Goal: Task Accomplishment & Management: Complete application form

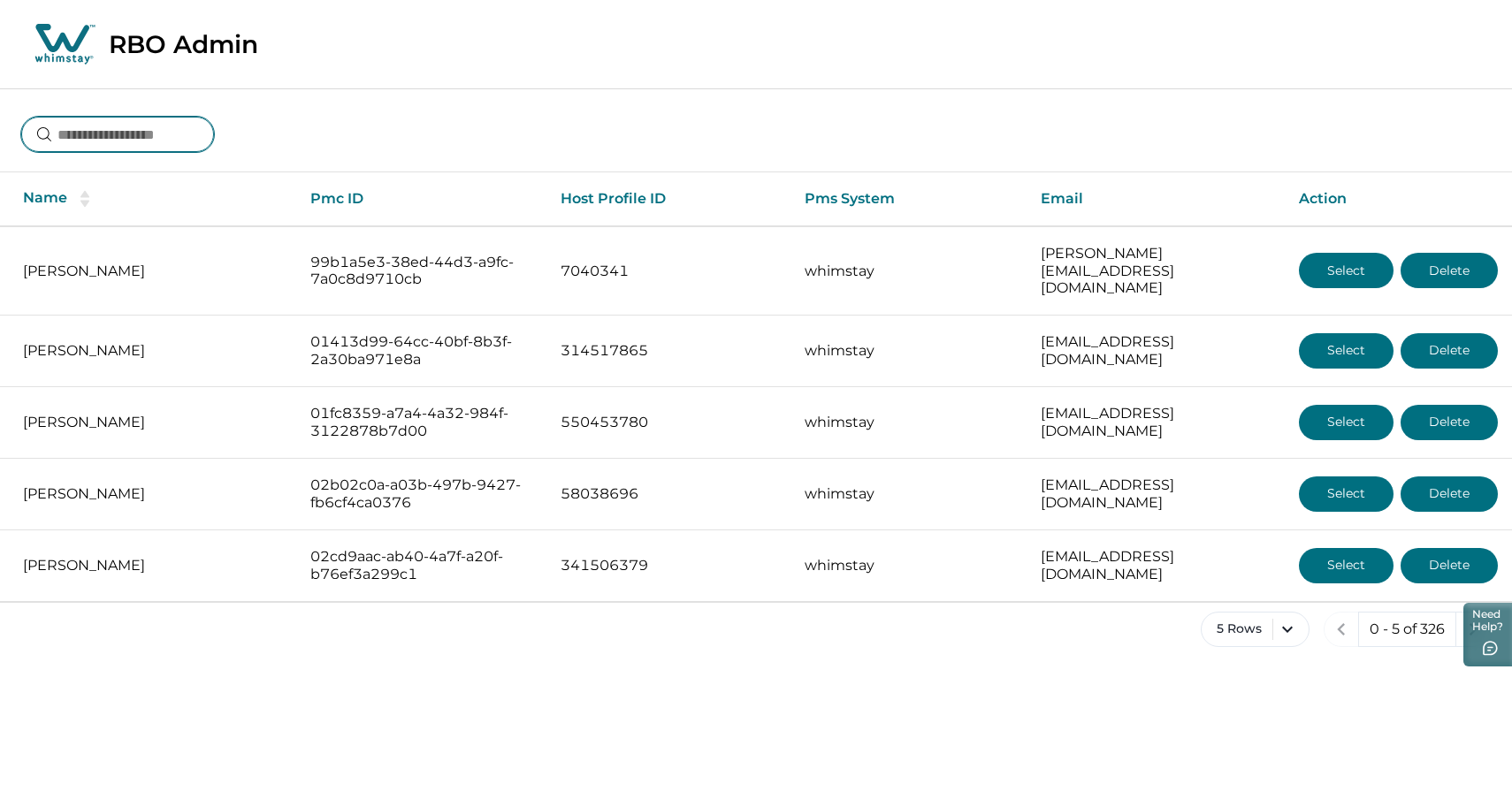
click at [166, 127] on input at bounding box center [117, 134] width 193 height 35
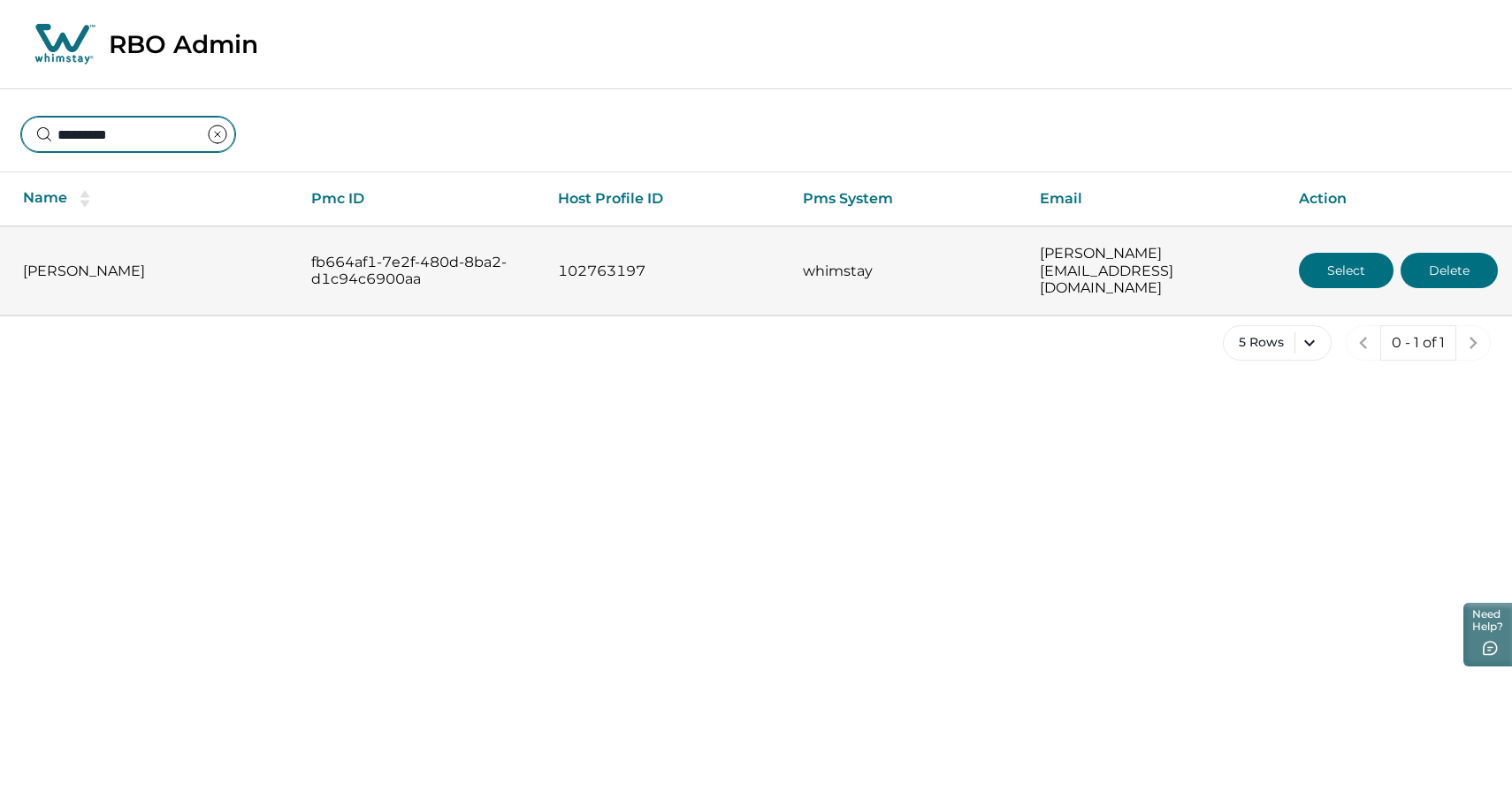
type input "*********"
click at [1322, 254] on button "Select" at bounding box center [1346, 270] width 95 height 35
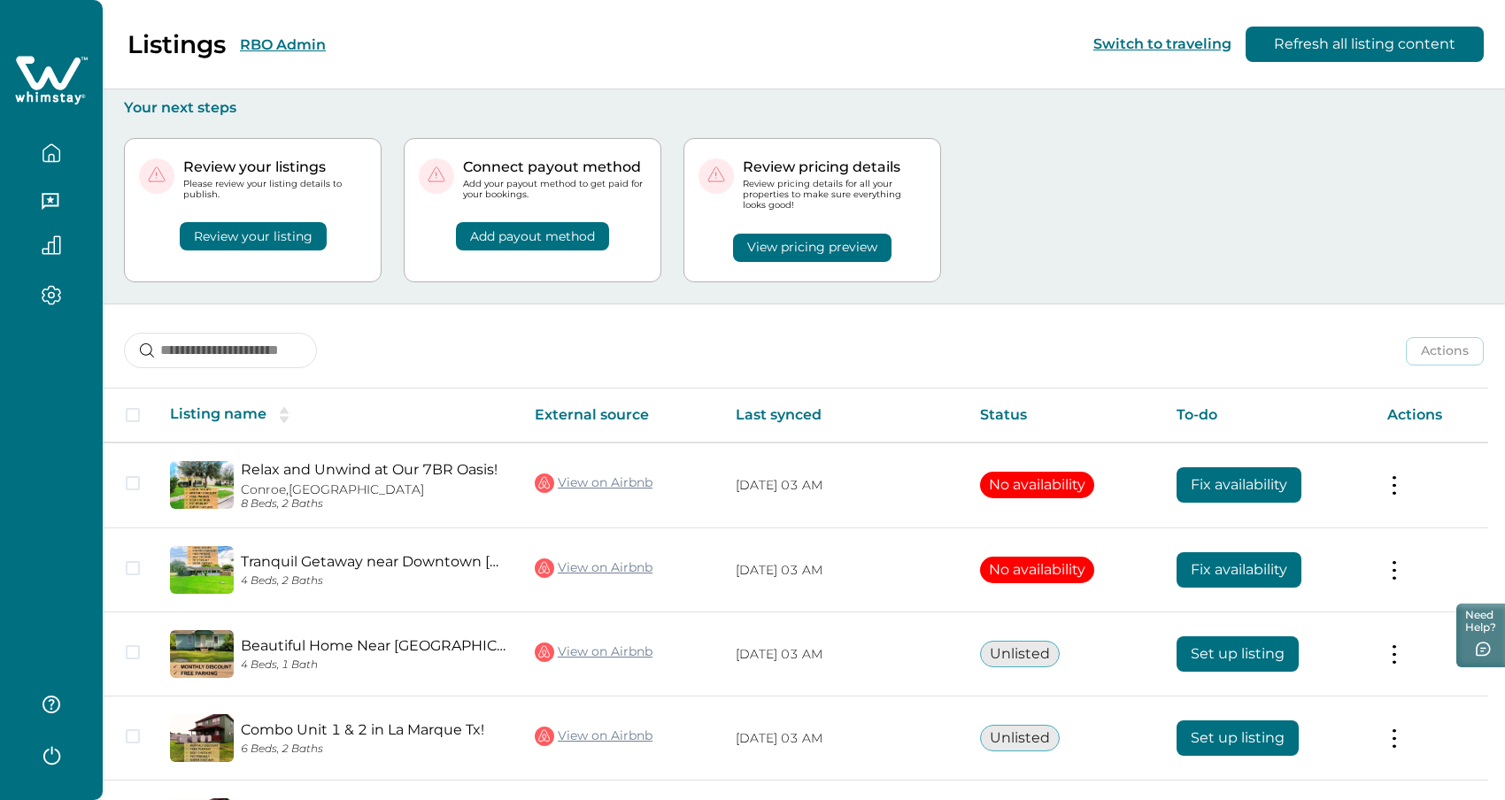
scroll to position [138, 0]
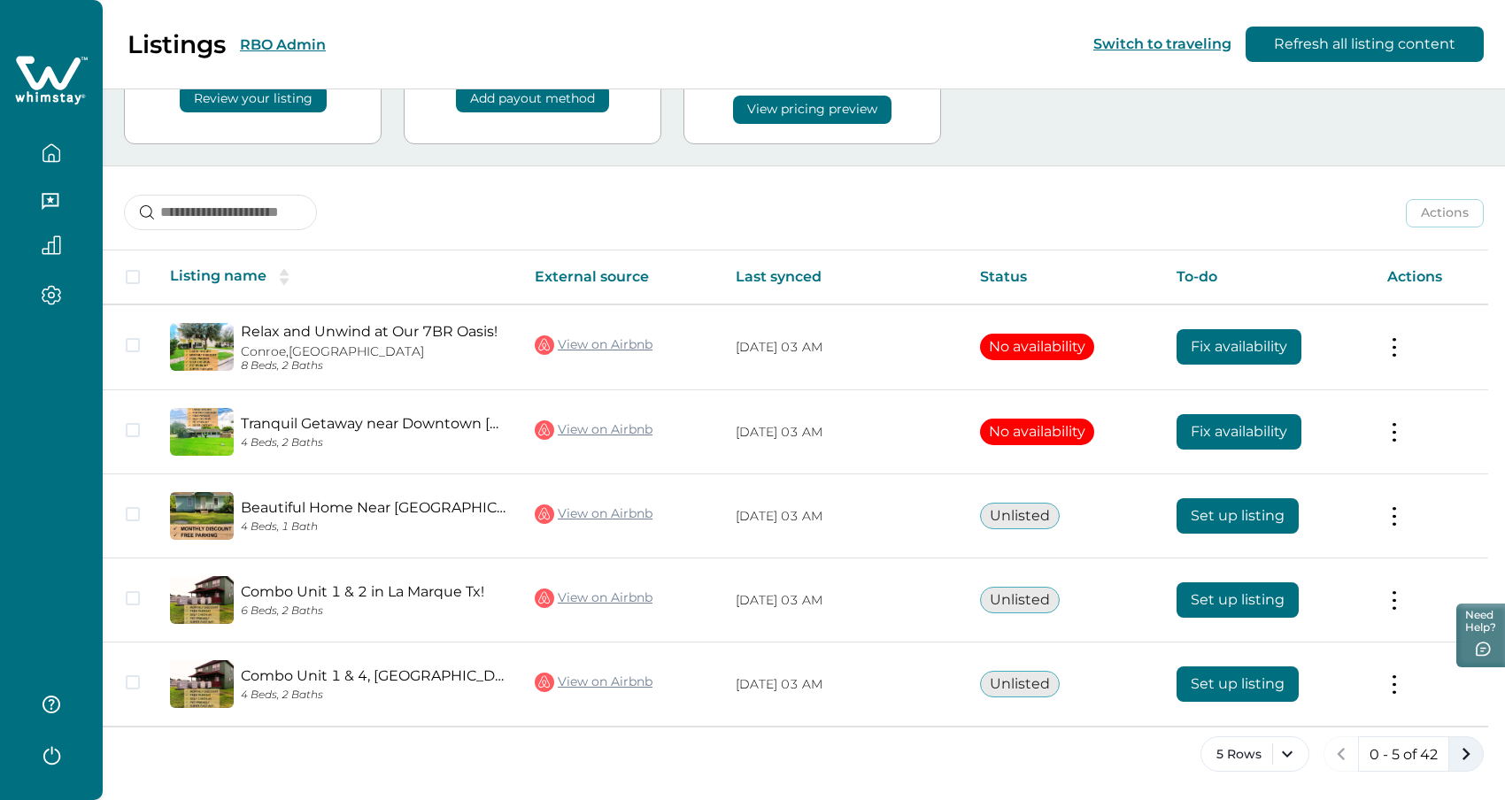
click at [1467, 757] on icon "next page" at bounding box center [1466, 754] width 25 height 25
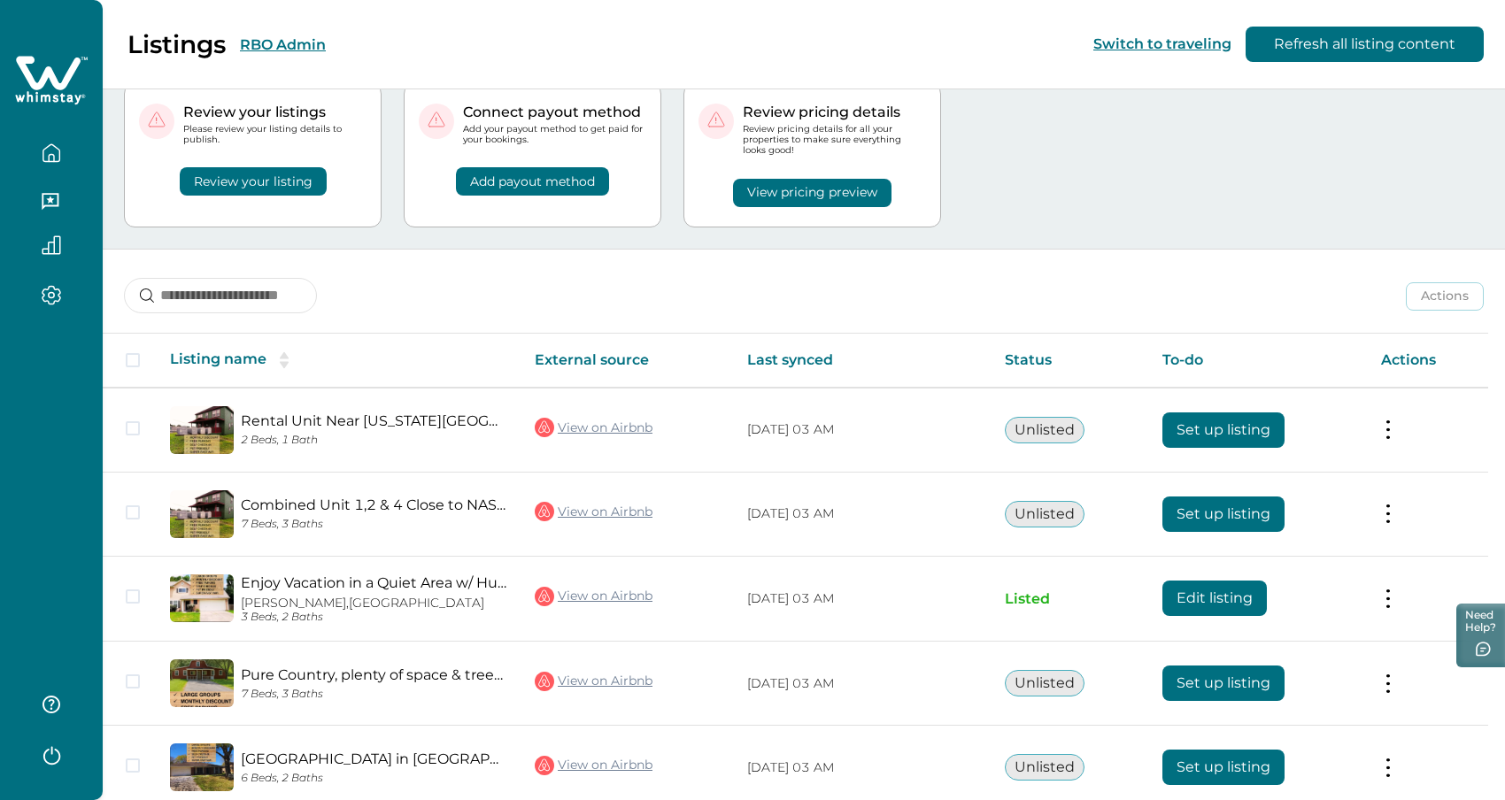
scroll to position [138, 0]
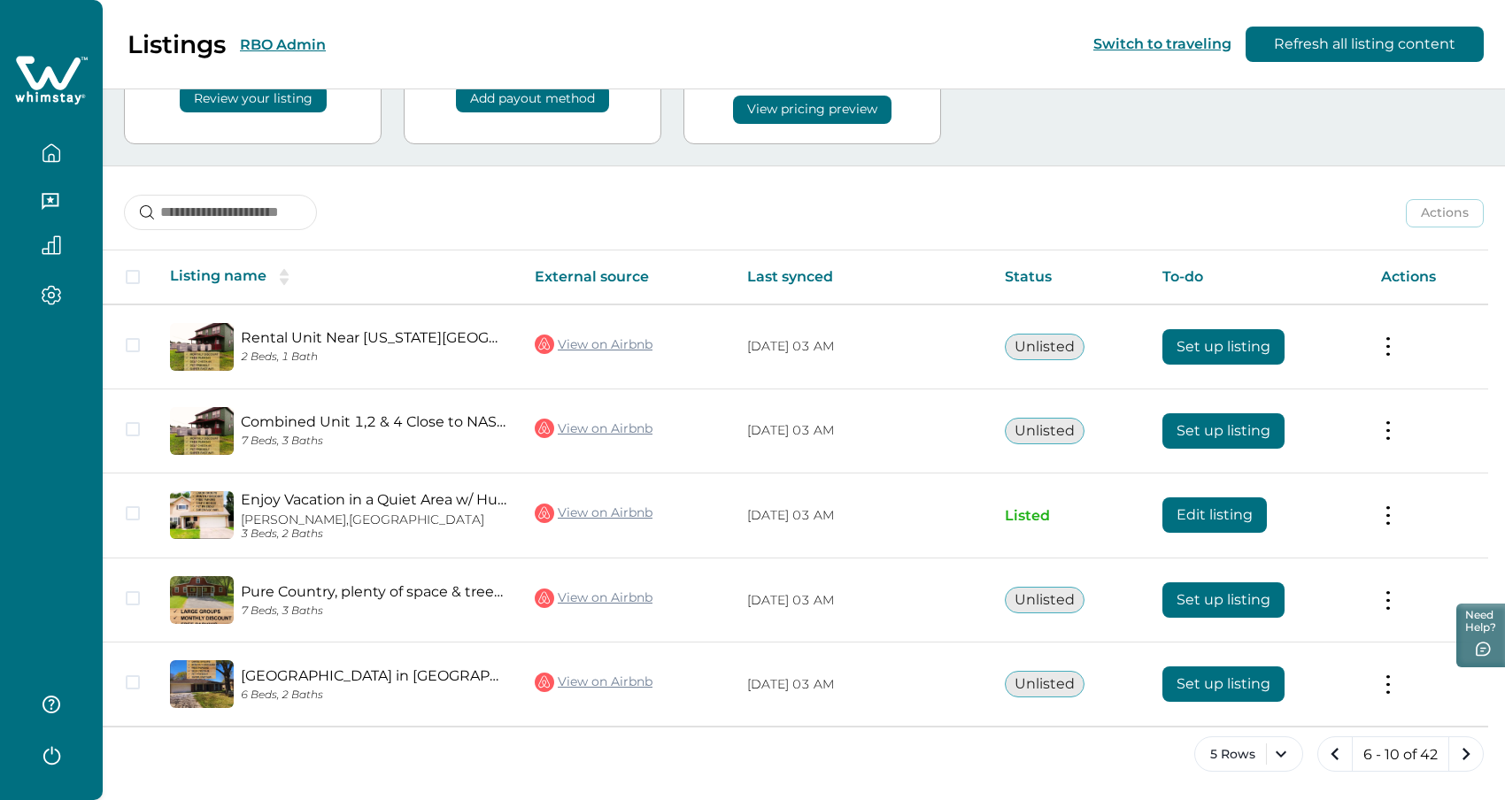
click at [1467, 757] on icon "next page" at bounding box center [1466, 754] width 25 height 25
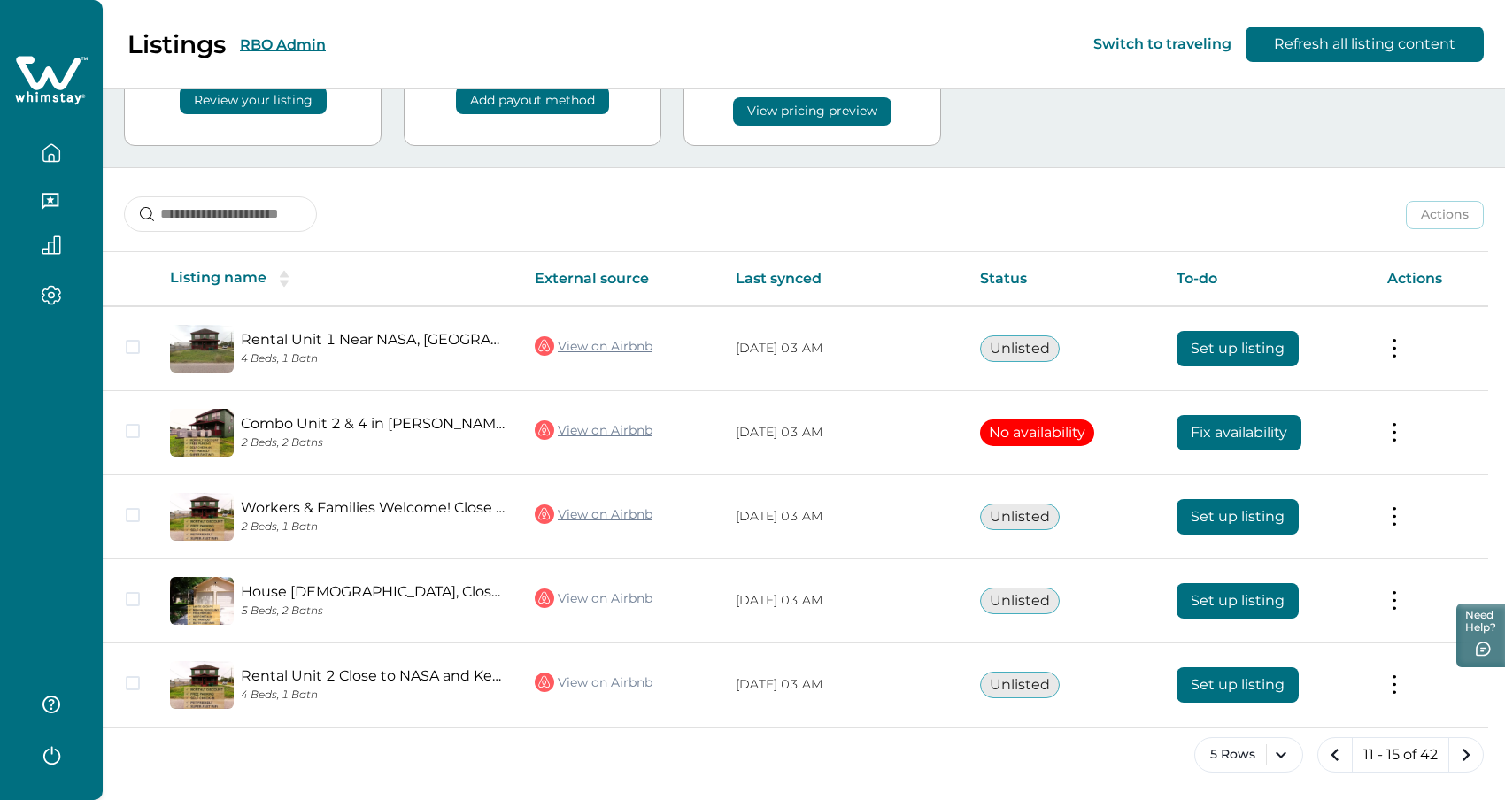
click at [1467, 757] on icon "next page" at bounding box center [1466, 755] width 25 height 25
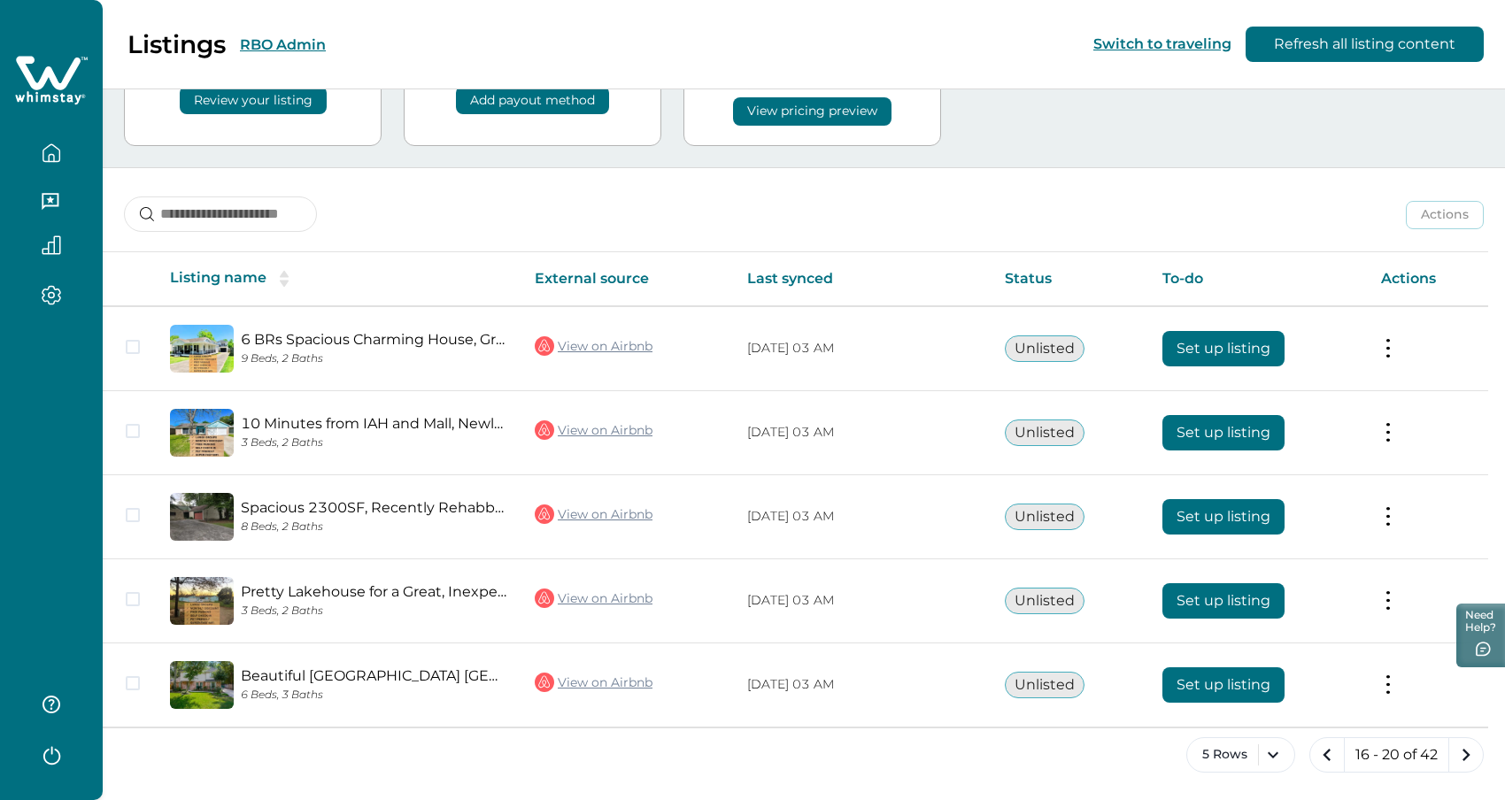
click at [1467, 757] on icon "next page" at bounding box center [1466, 755] width 25 height 25
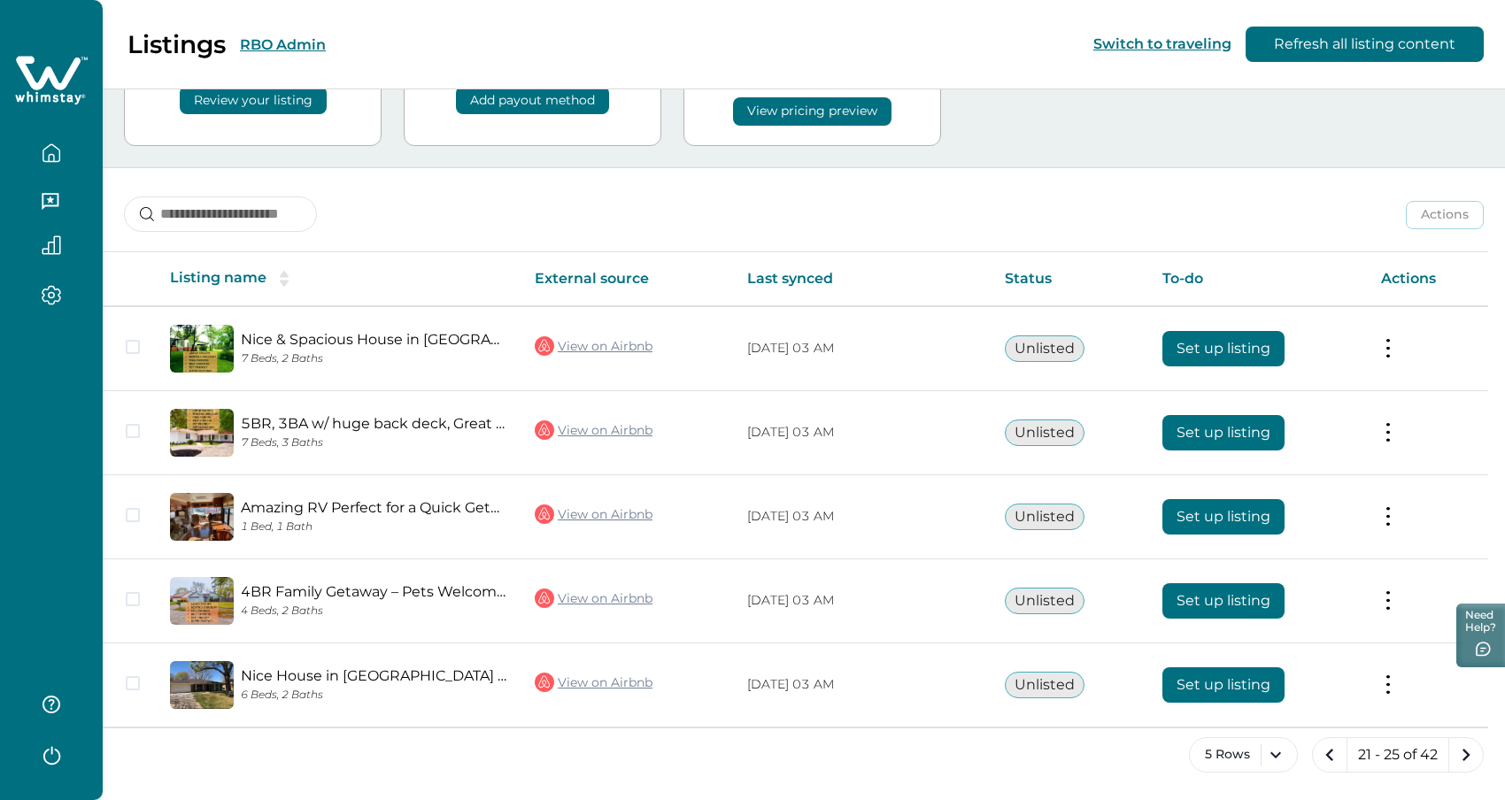
click at [1467, 757] on icon "next page" at bounding box center [1466, 755] width 25 height 25
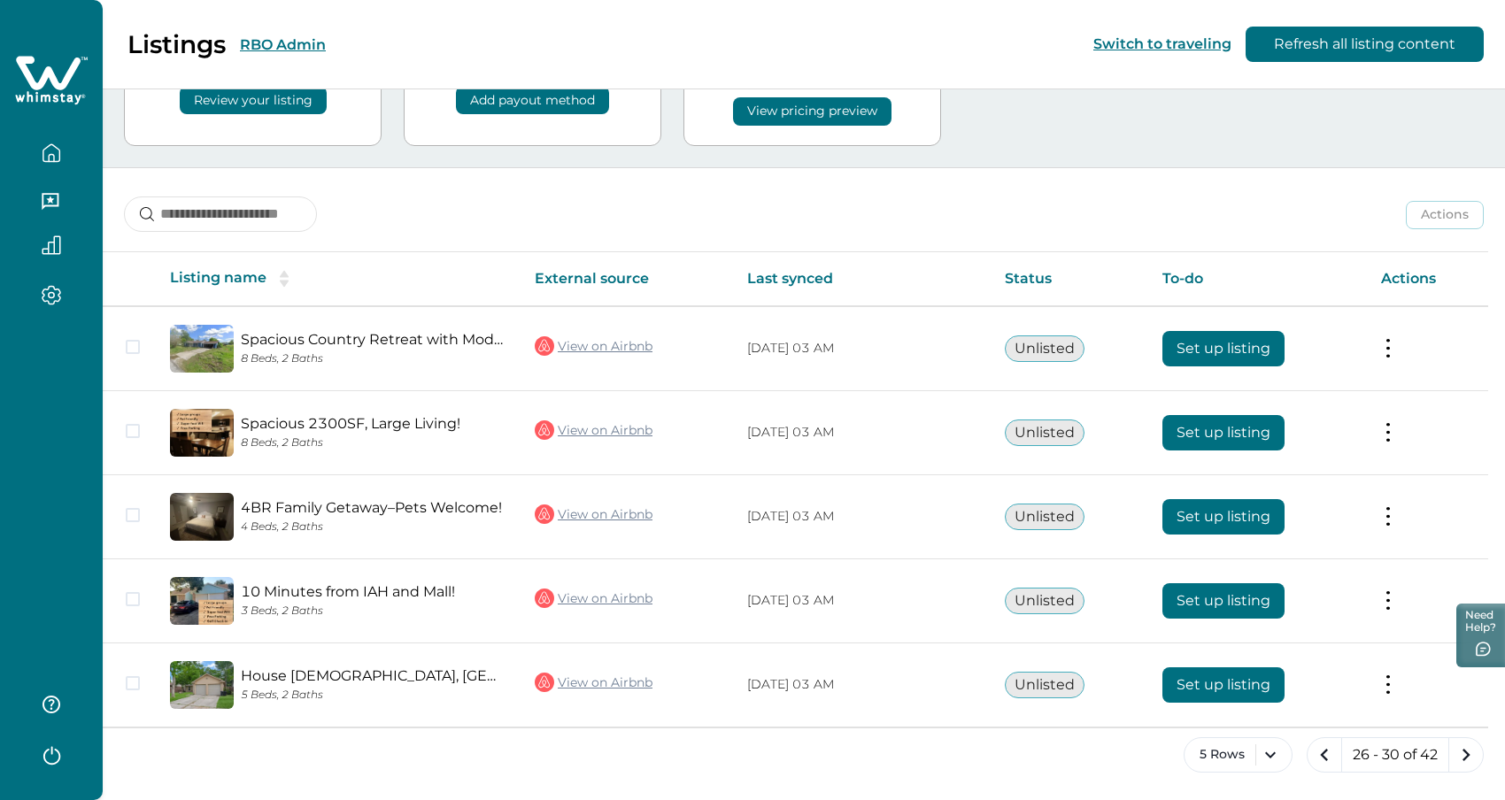
click at [1467, 757] on icon "next page" at bounding box center [1466, 755] width 25 height 25
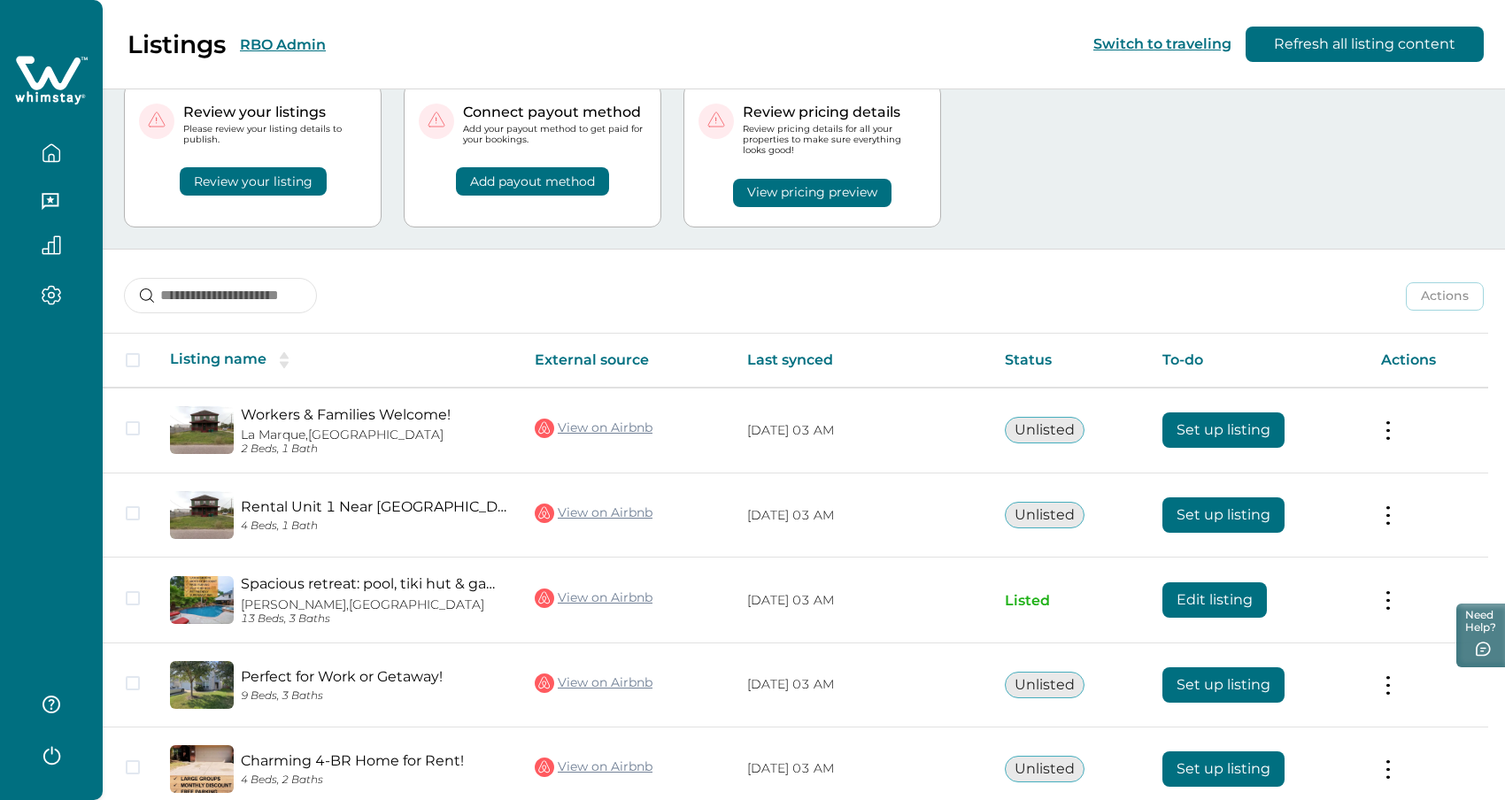
scroll to position [136, 0]
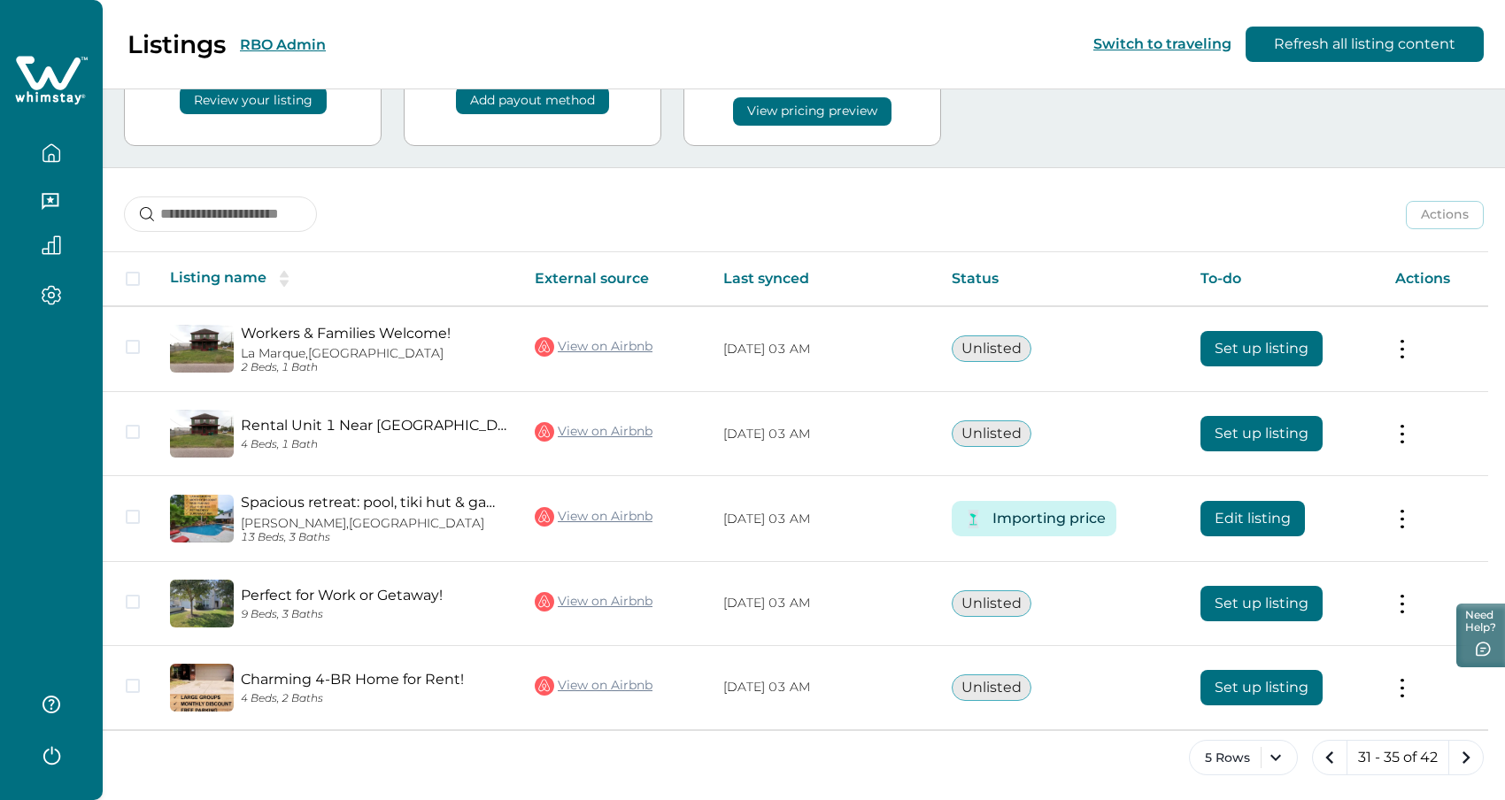
click at [1467, 757] on icon "next page" at bounding box center [1467, 758] width 8 height 12
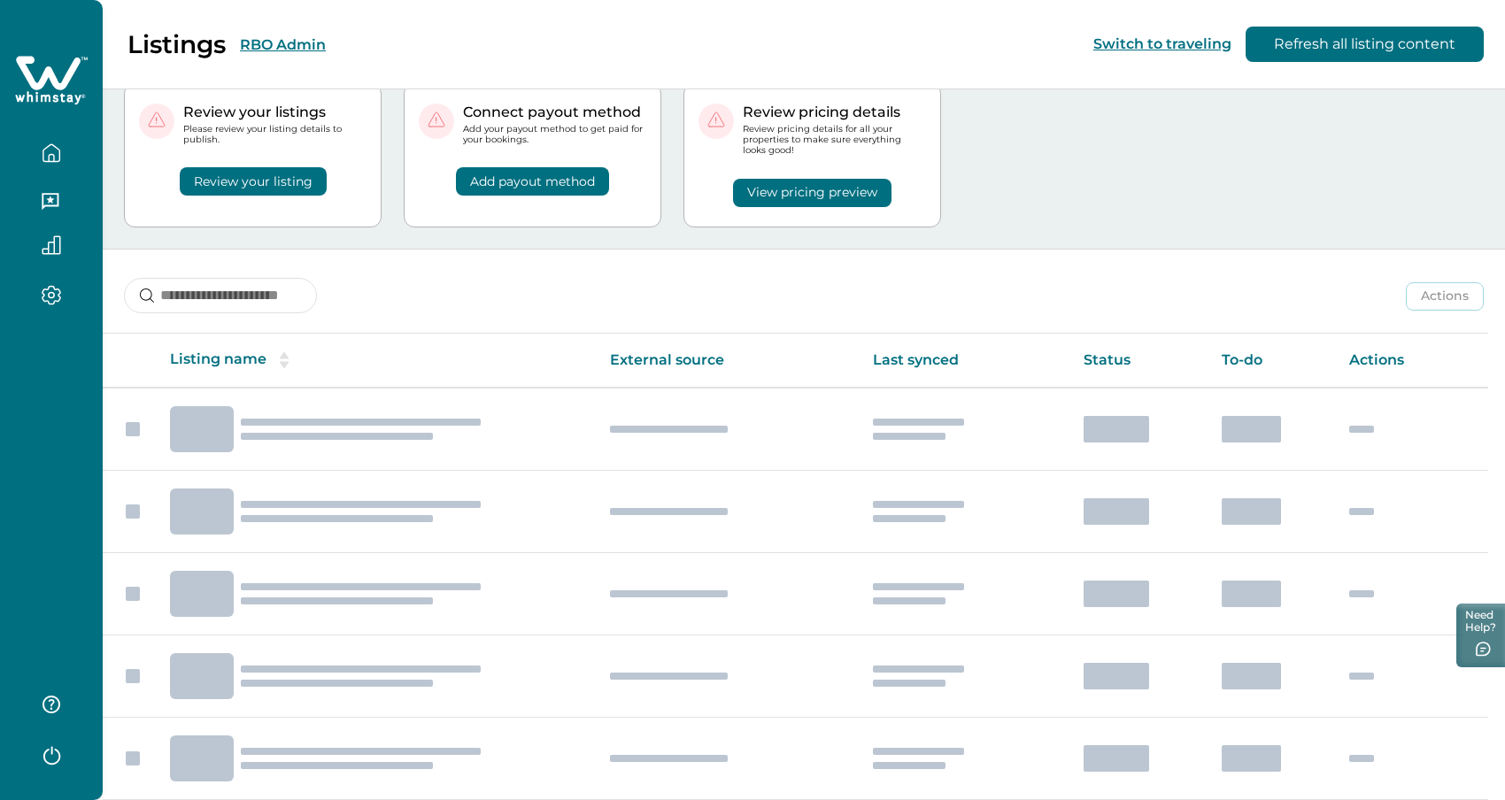
scroll to position [136, 0]
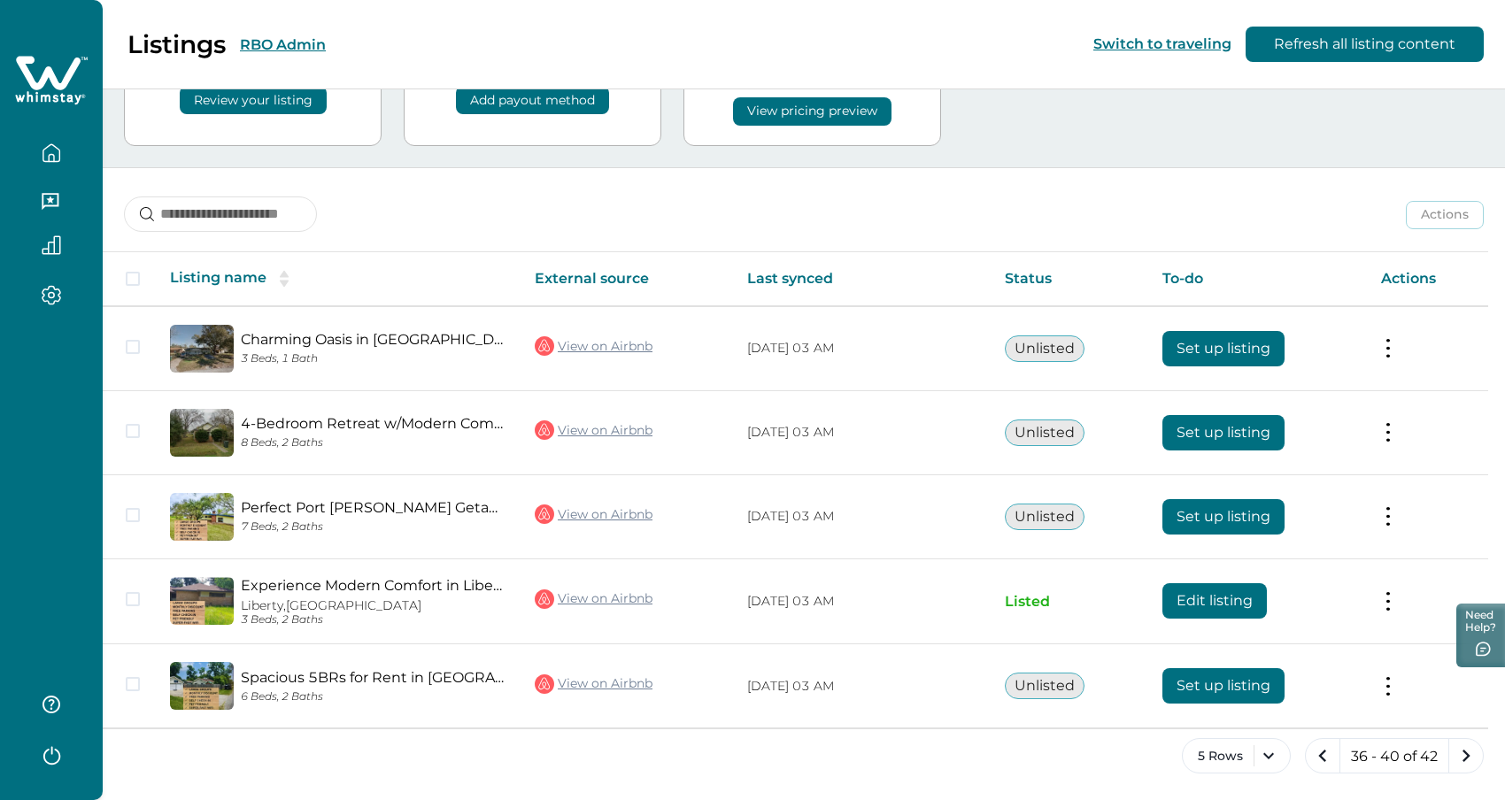
click at [1467, 757] on icon "next page" at bounding box center [1467, 756] width 8 height 12
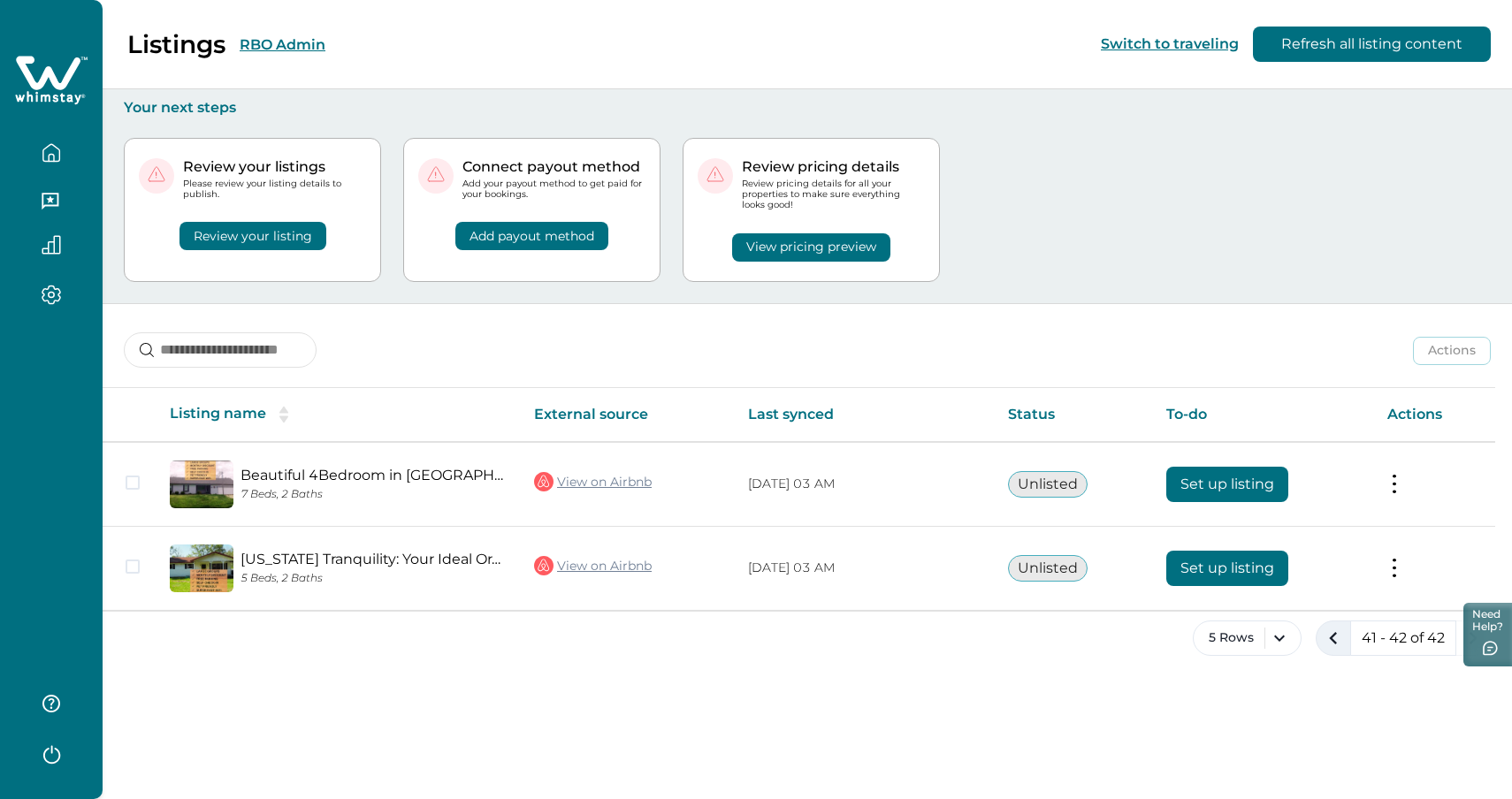
click at [1341, 640] on icon "previous page" at bounding box center [1333, 638] width 25 height 25
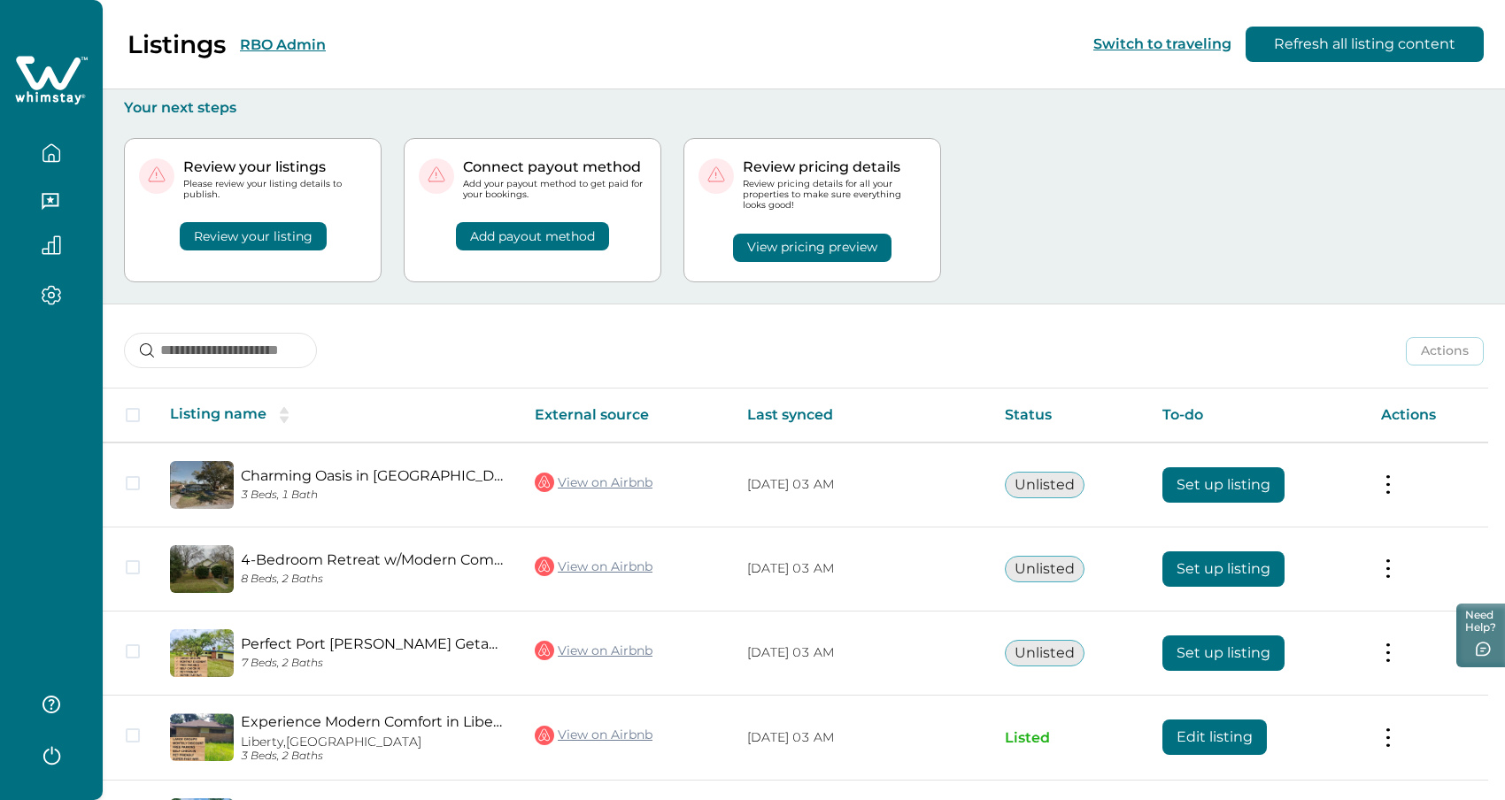
click at [1343, 641] on td "Set up listing" at bounding box center [1257, 653] width 219 height 84
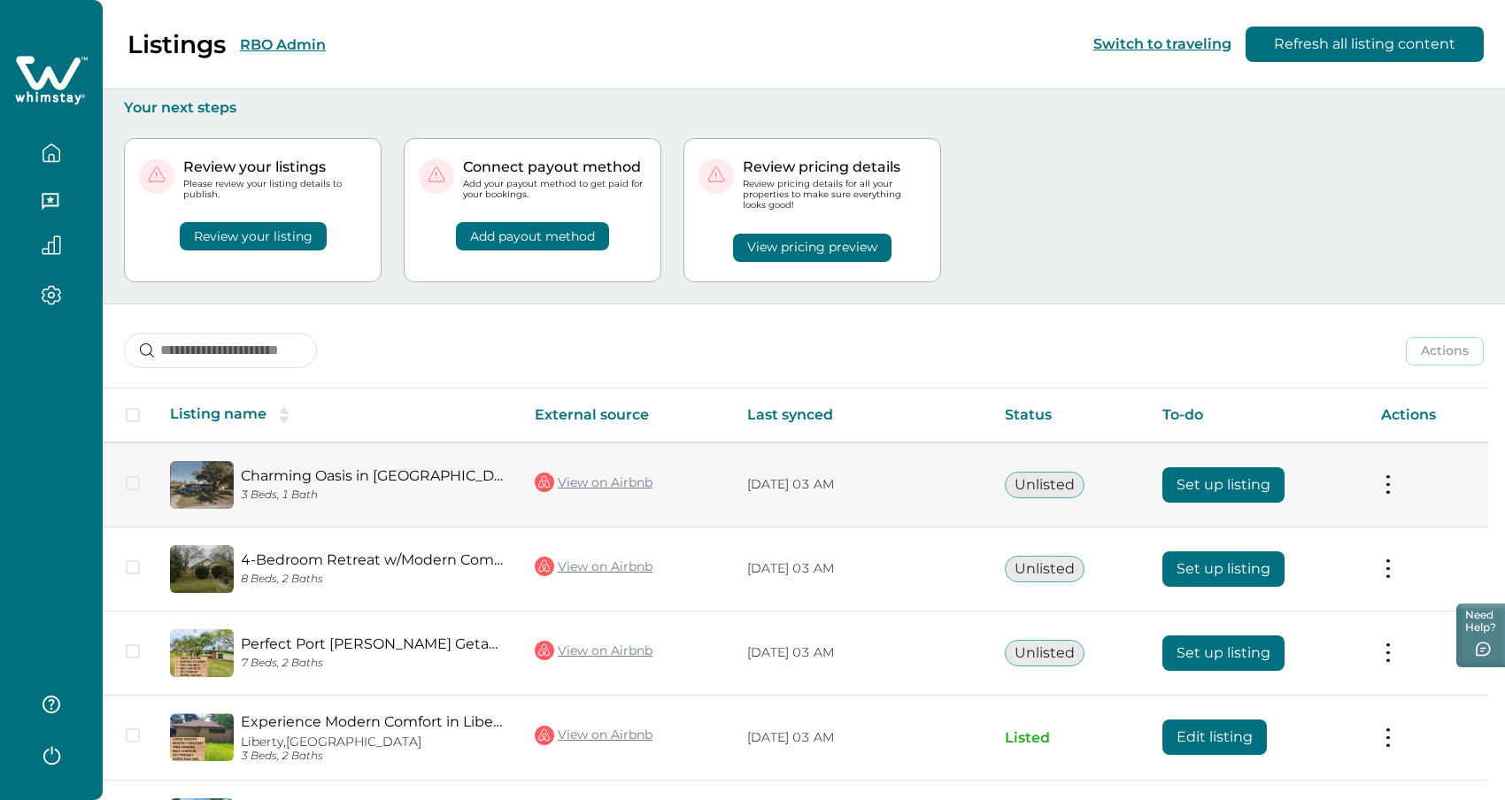
scroll to position [138, 0]
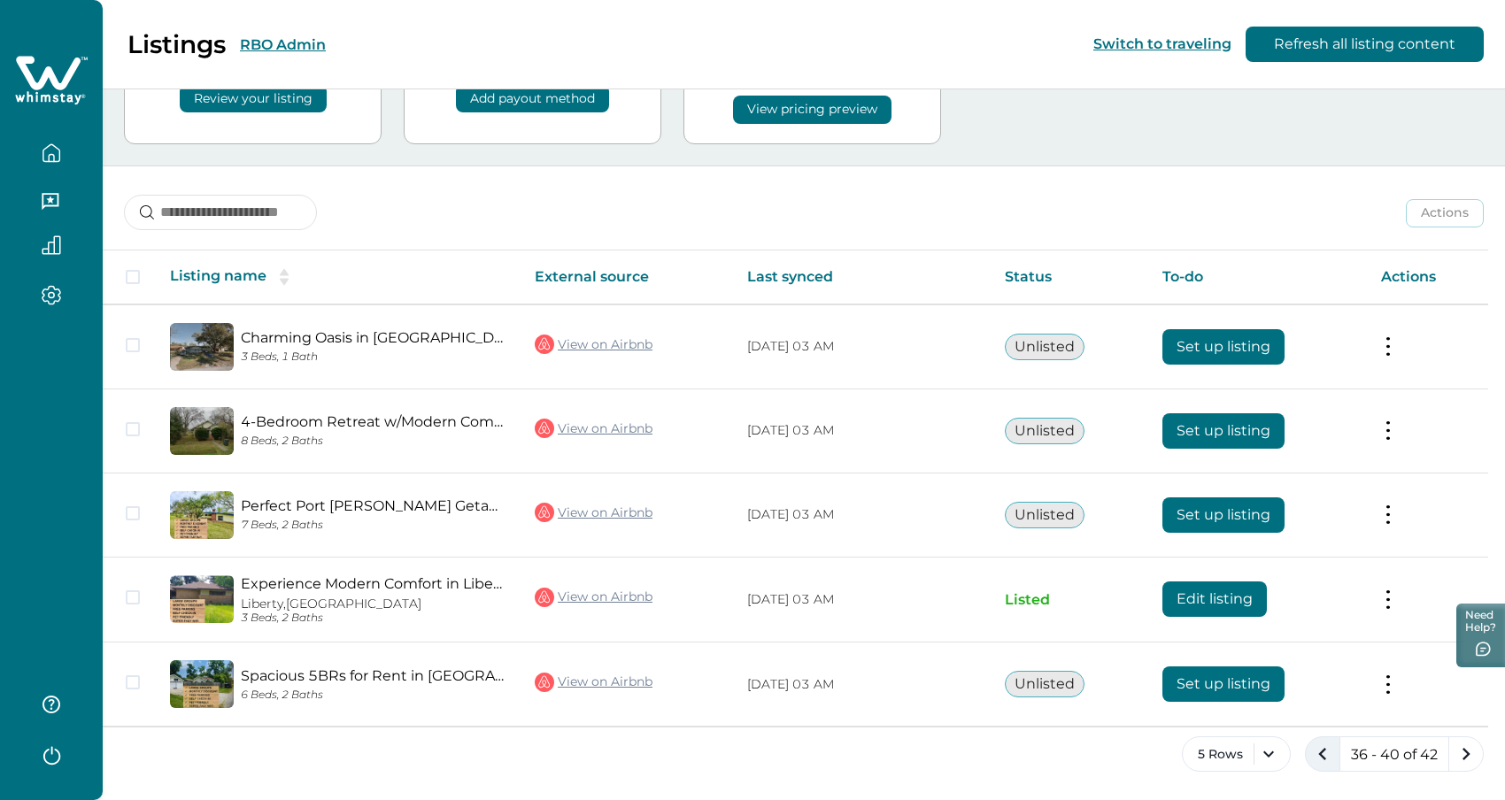
click at [1321, 754] on icon "previous page" at bounding box center [1322, 754] width 8 height 12
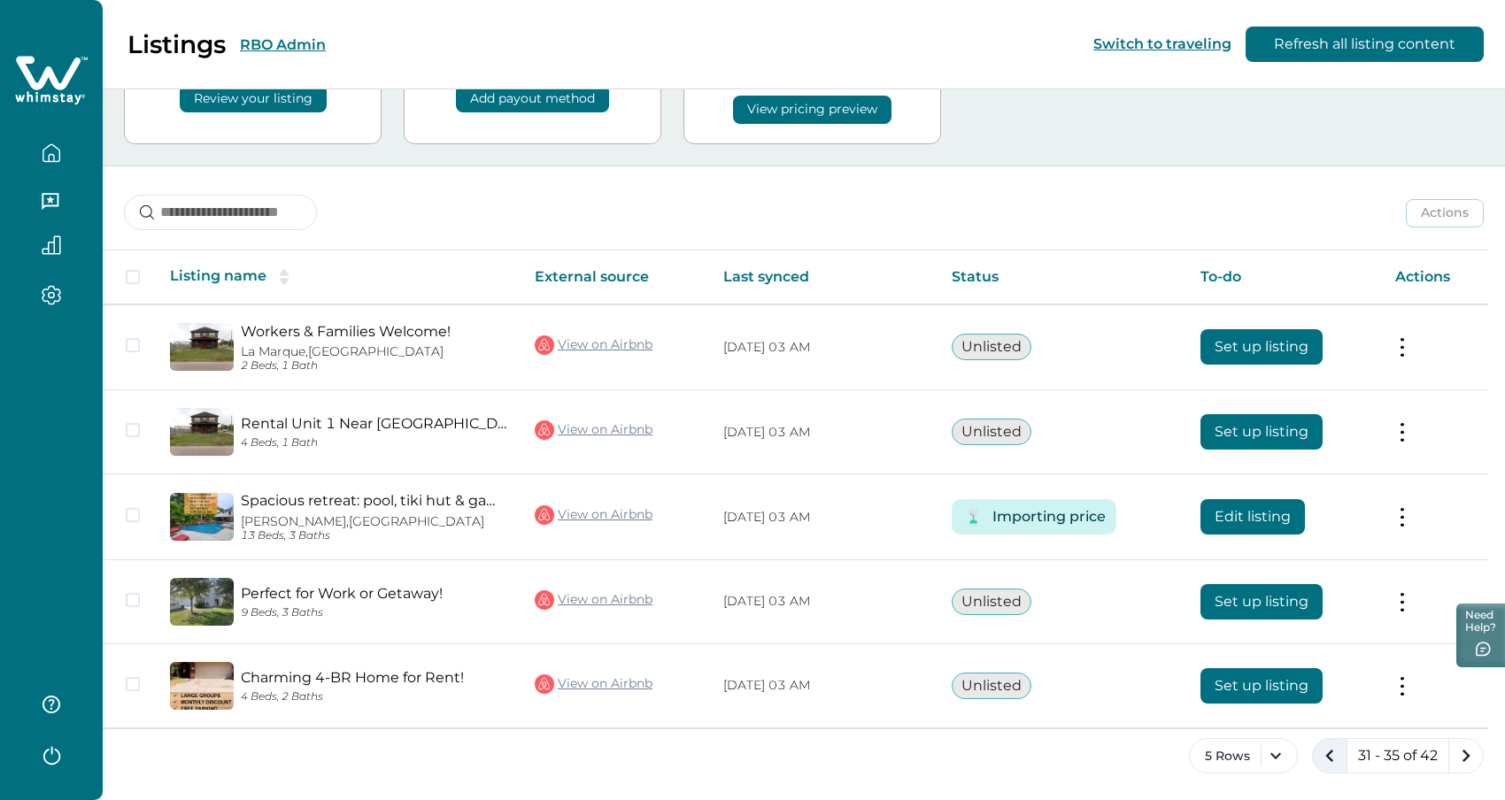
click at [1321, 754] on icon "previous page" at bounding box center [1330, 756] width 25 height 25
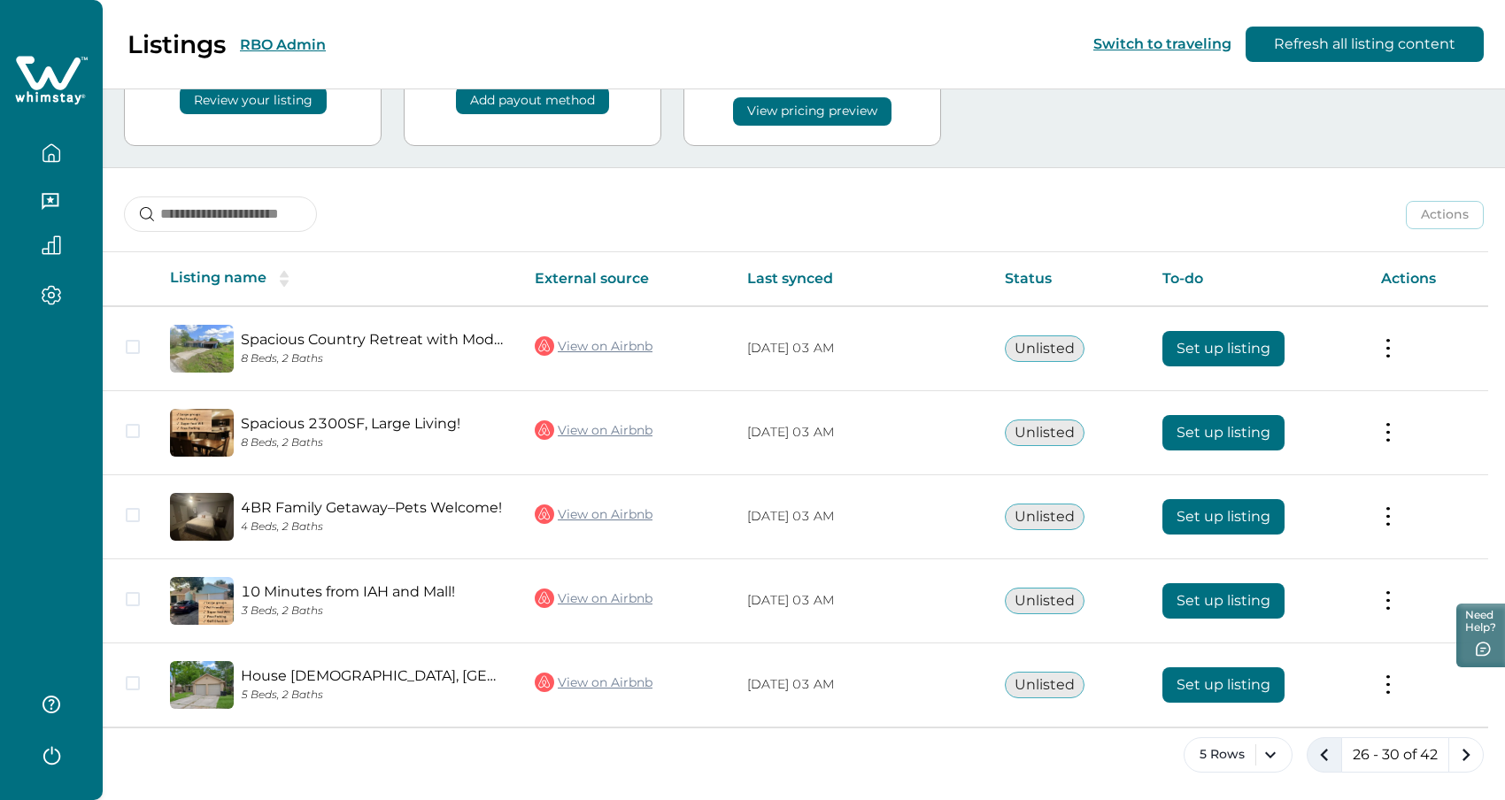
click at [1321, 754] on icon "previous page" at bounding box center [1324, 755] width 8 height 12
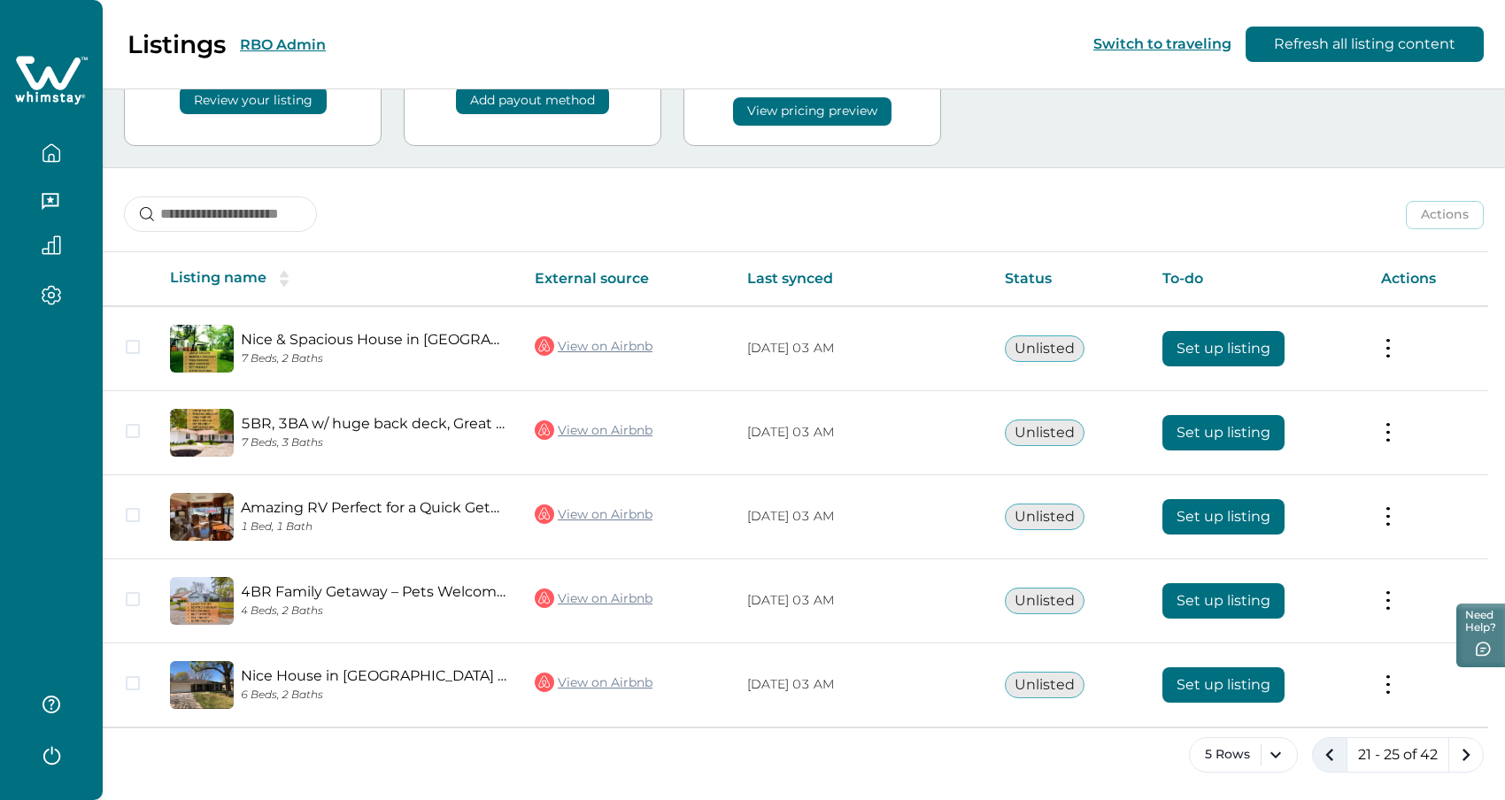
click at [1329, 754] on icon "previous page" at bounding box center [1330, 755] width 25 height 25
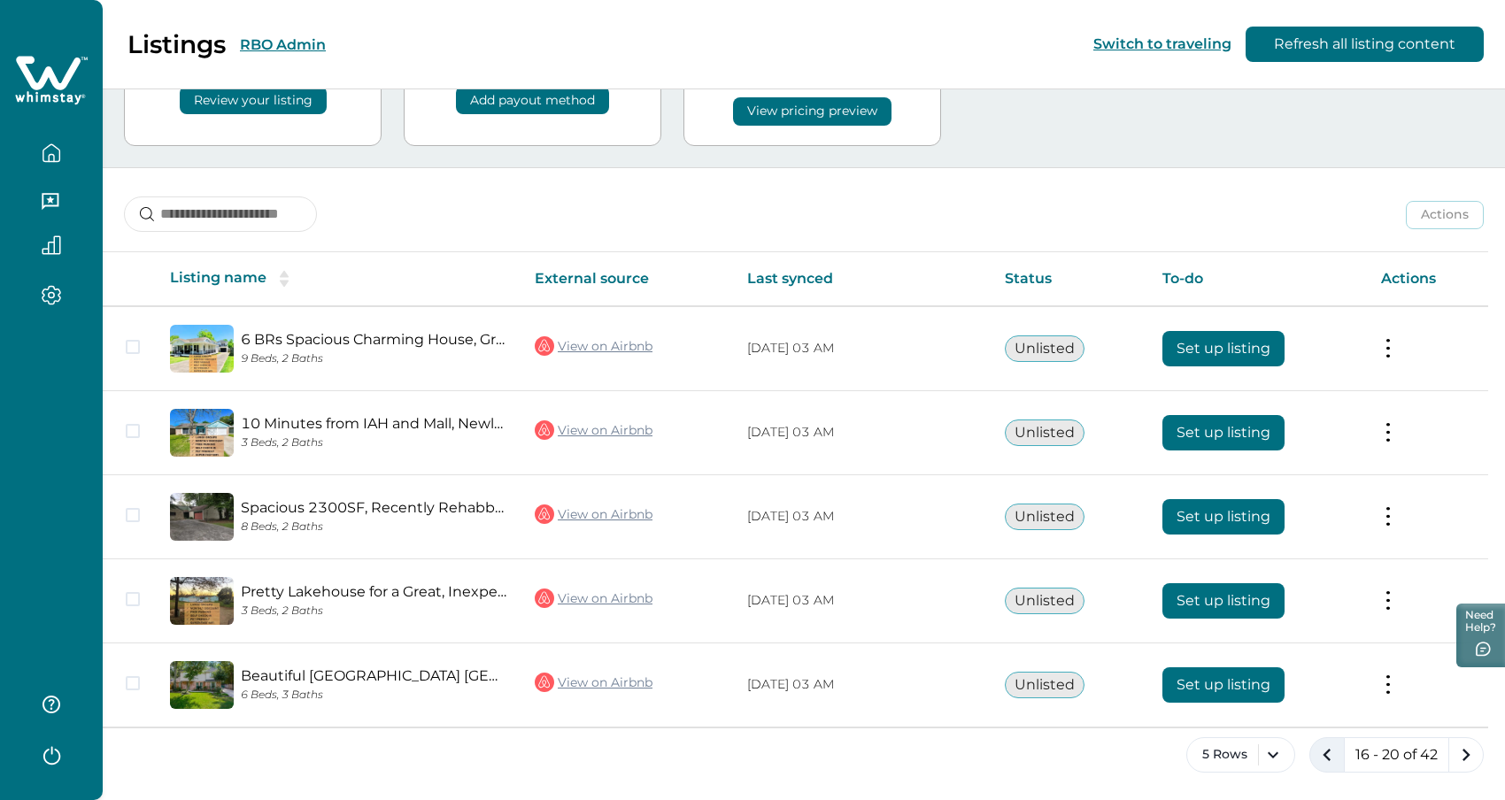
click at [1329, 754] on icon "previous page" at bounding box center [1327, 755] width 25 height 25
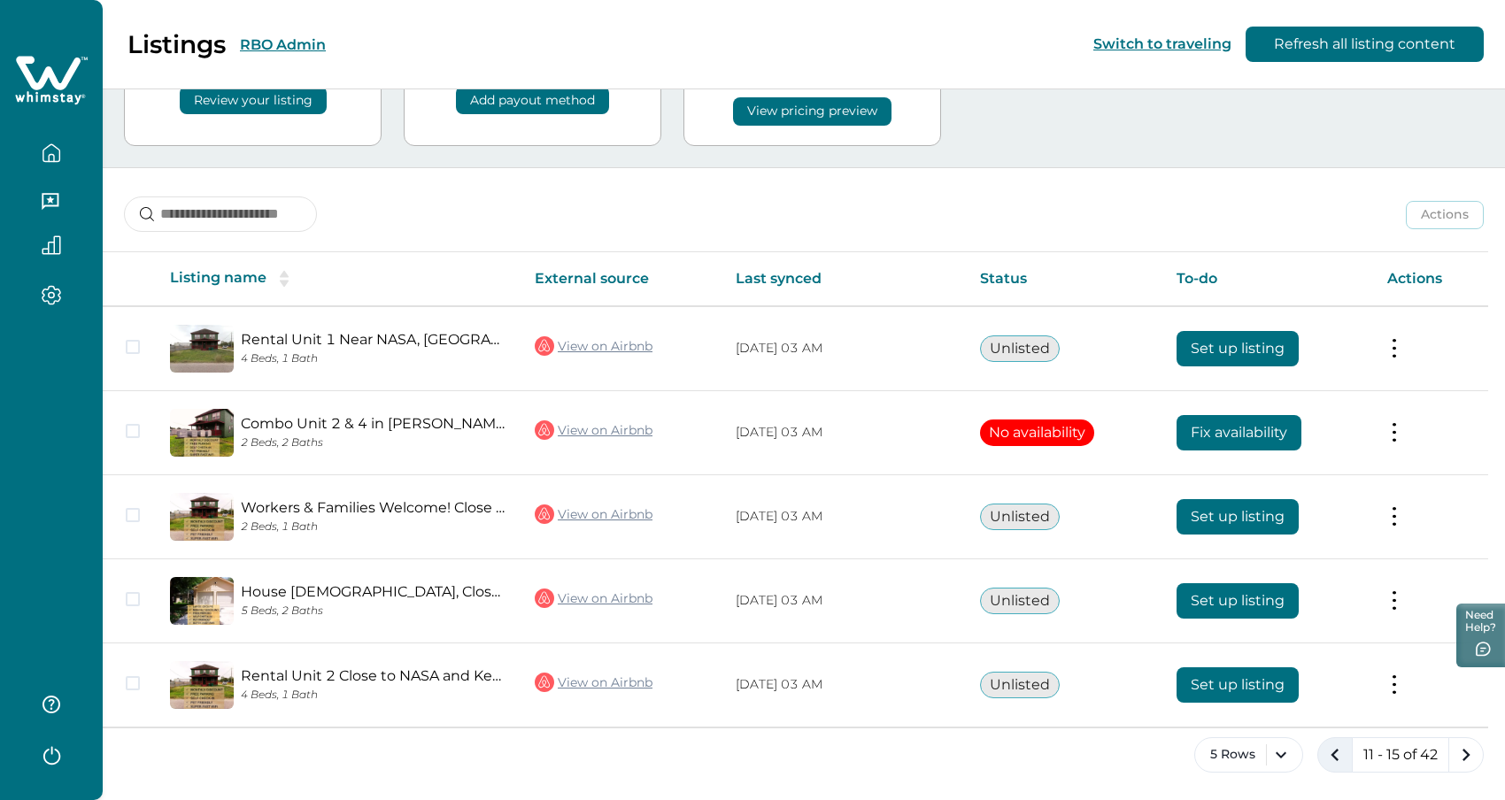
click at [1329, 754] on icon "previous page" at bounding box center [1335, 755] width 25 height 25
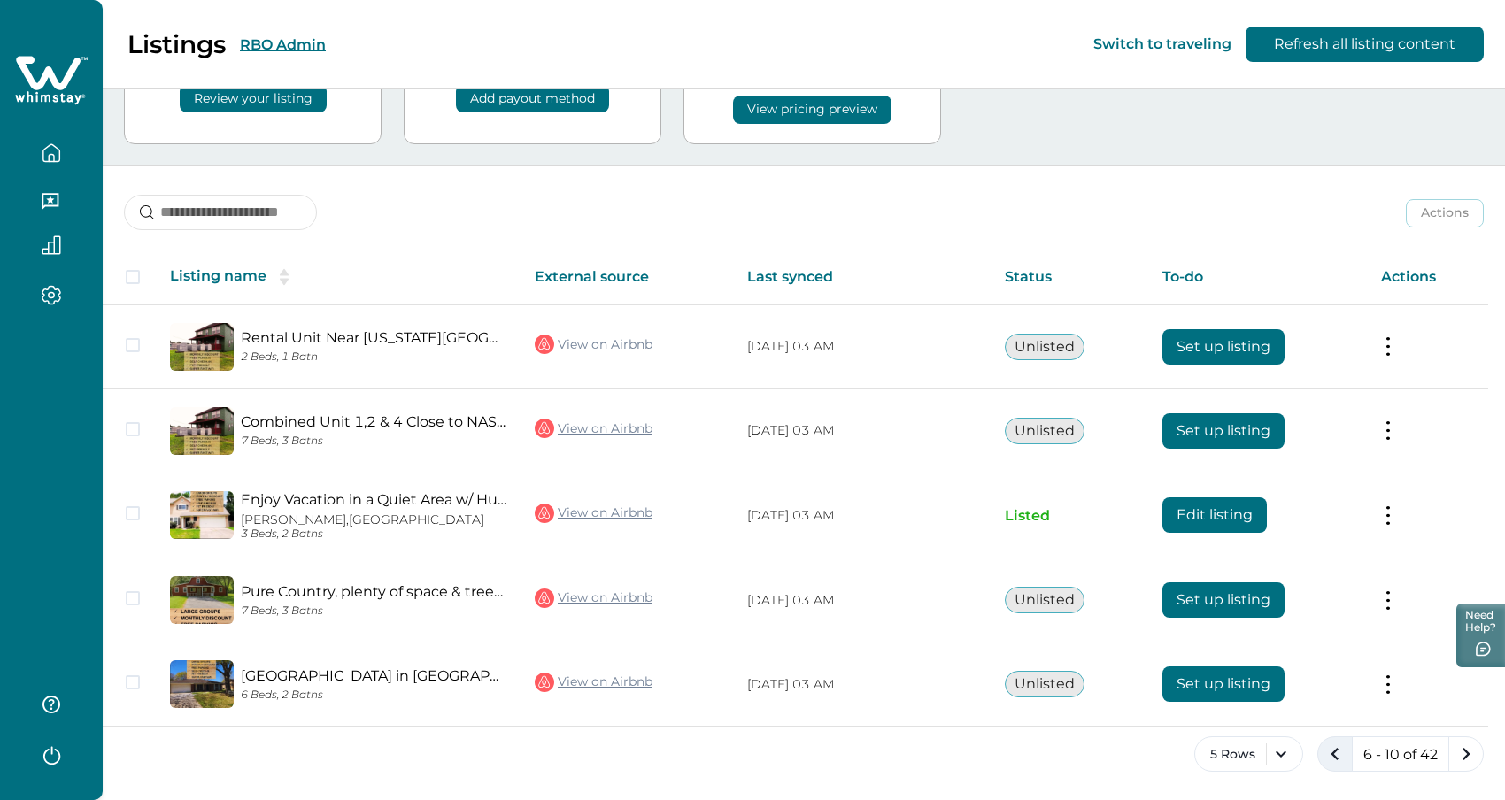
click at [1329, 754] on icon "previous page" at bounding box center [1335, 754] width 25 height 25
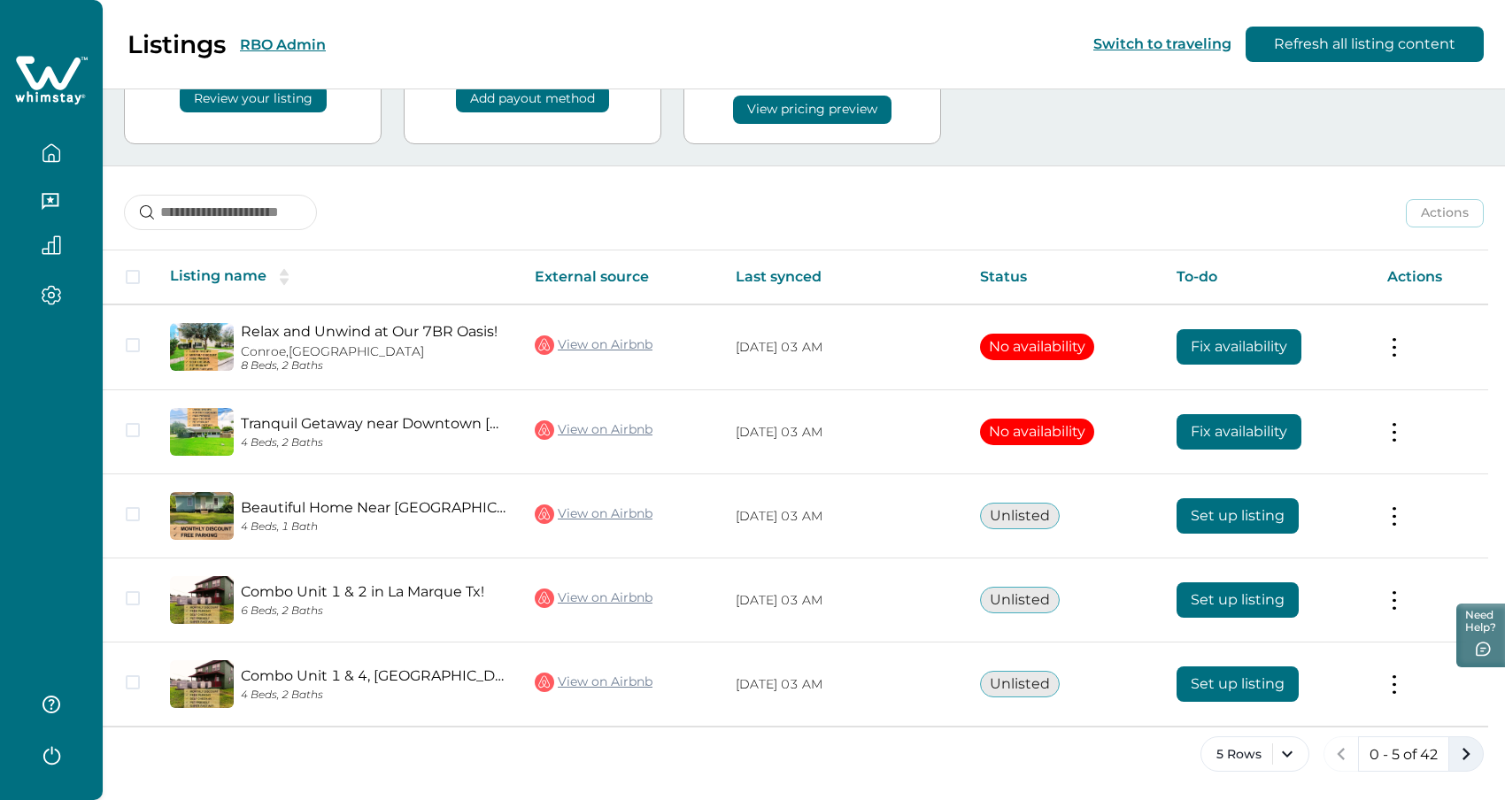
click at [1465, 754] on icon "next page" at bounding box center [1466, 754] width 25 height 25
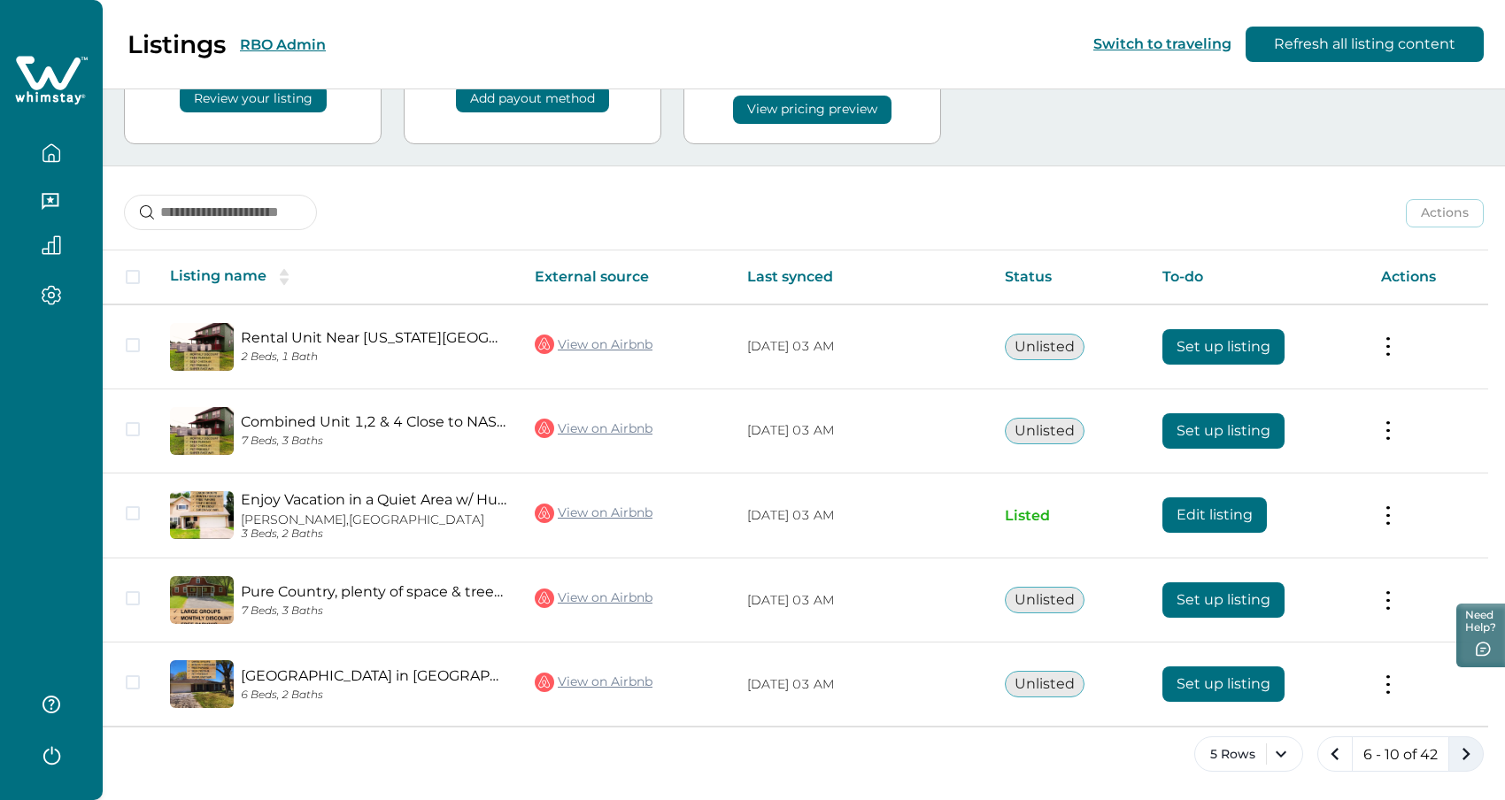
click at [1465, 754] on icon "next page" at bounding box center [1466, 754] width 25 height 25
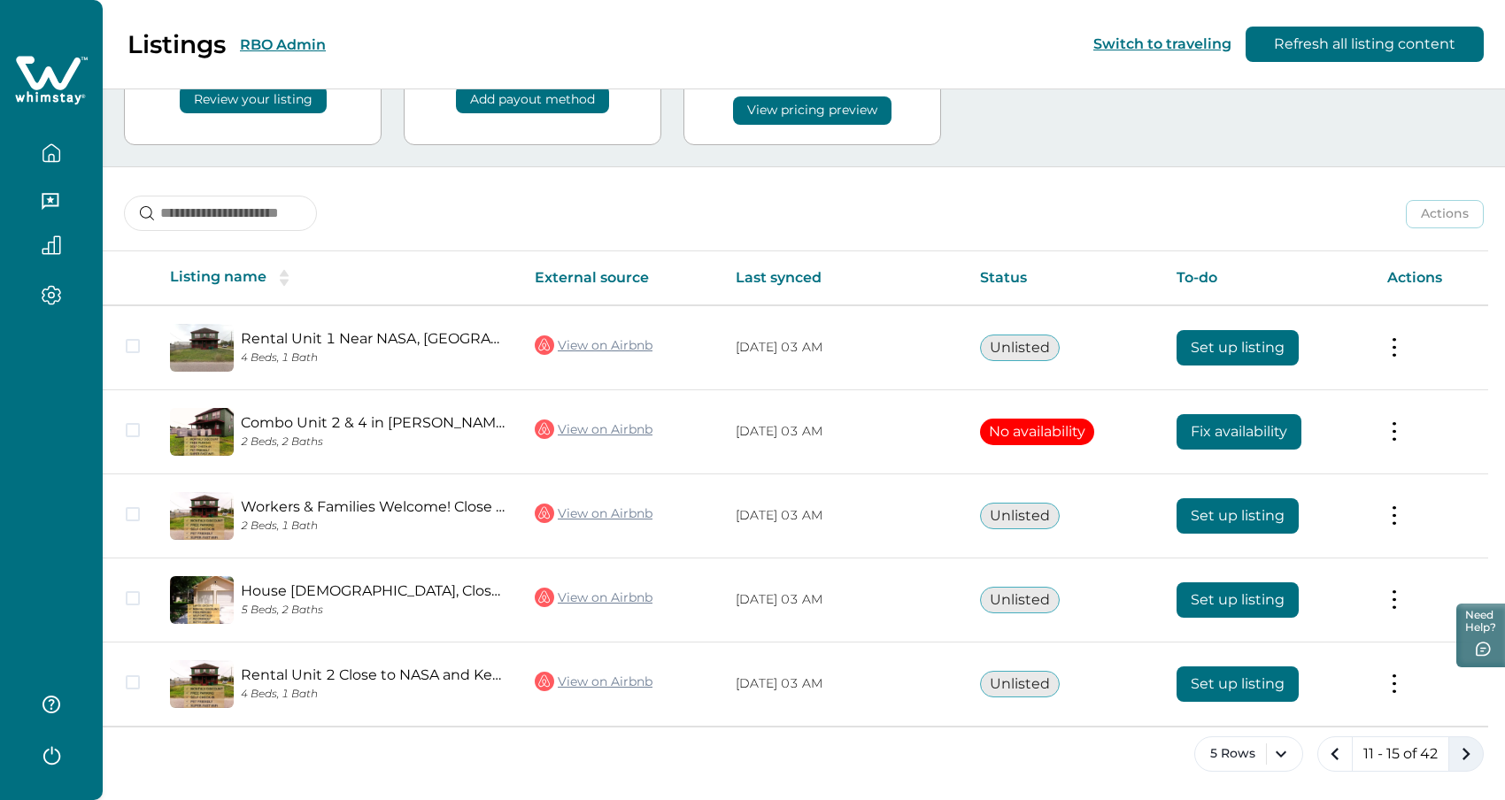
scroll to position [136, 0]
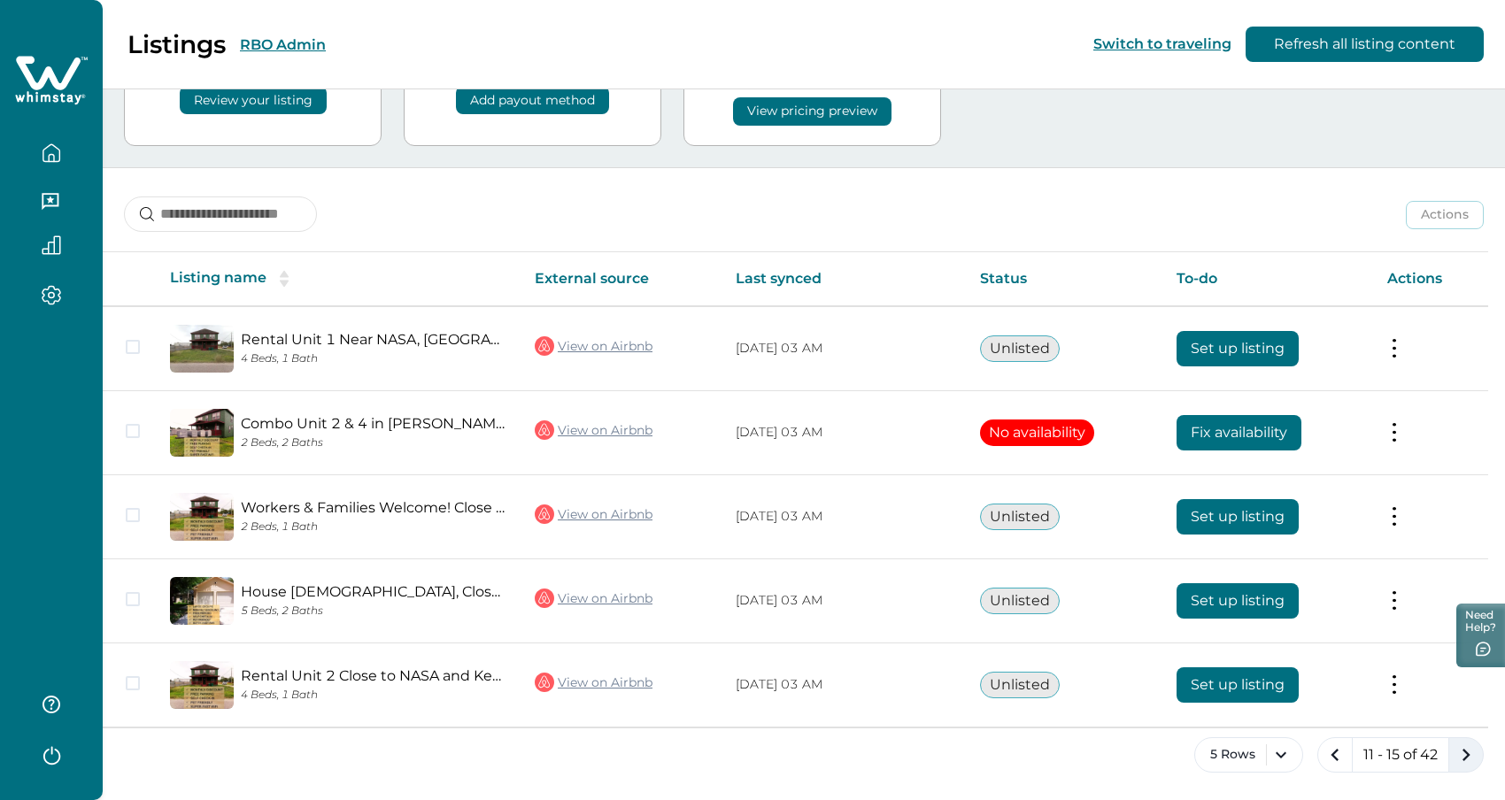
click at [1465, 754] on icon "next page" at bounding box center [1466, 755] width 25 height 25
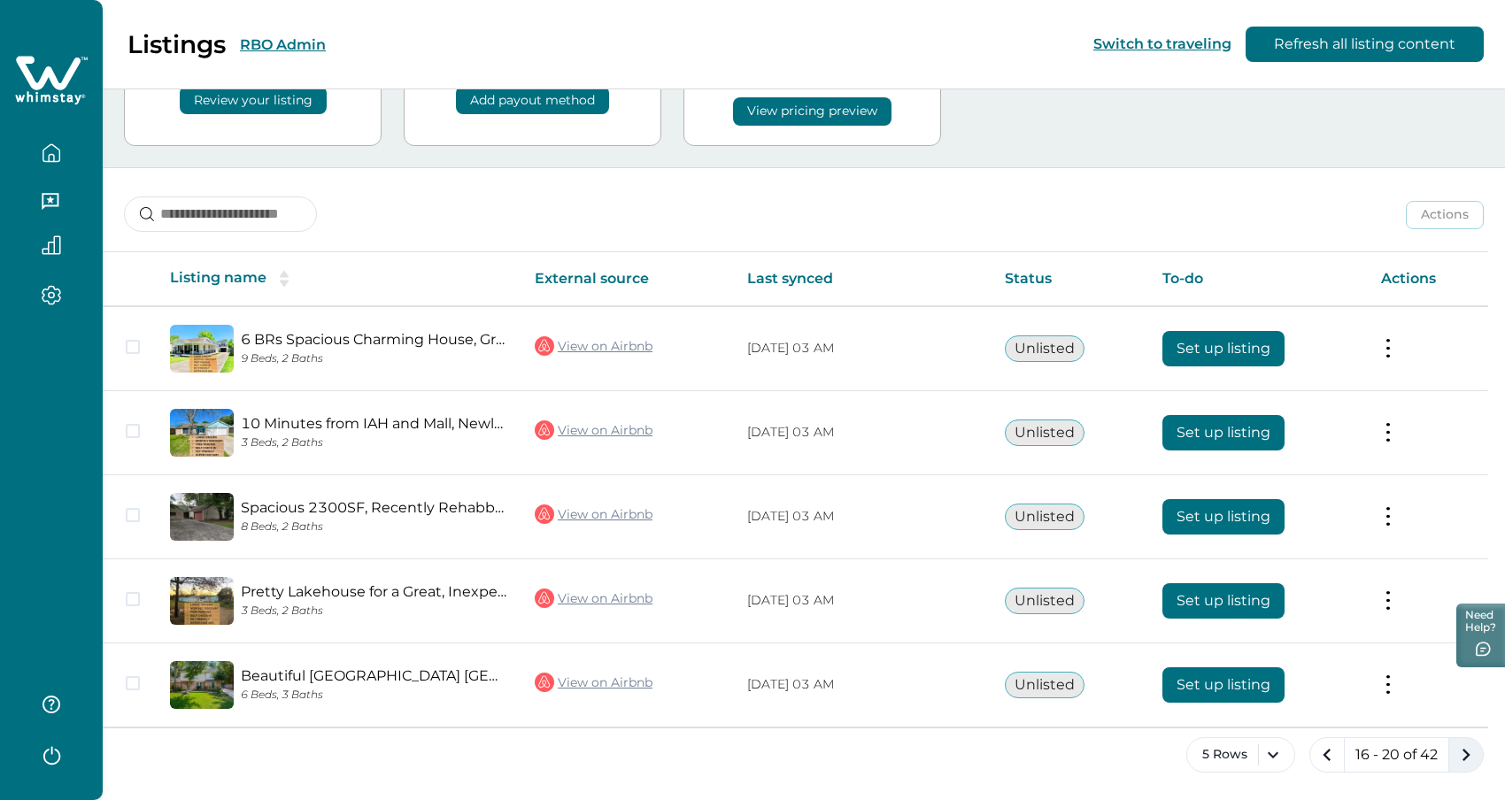
click at [1465, 754] on icon "next page" at bounding box center [1466, 755] width 25 height 25
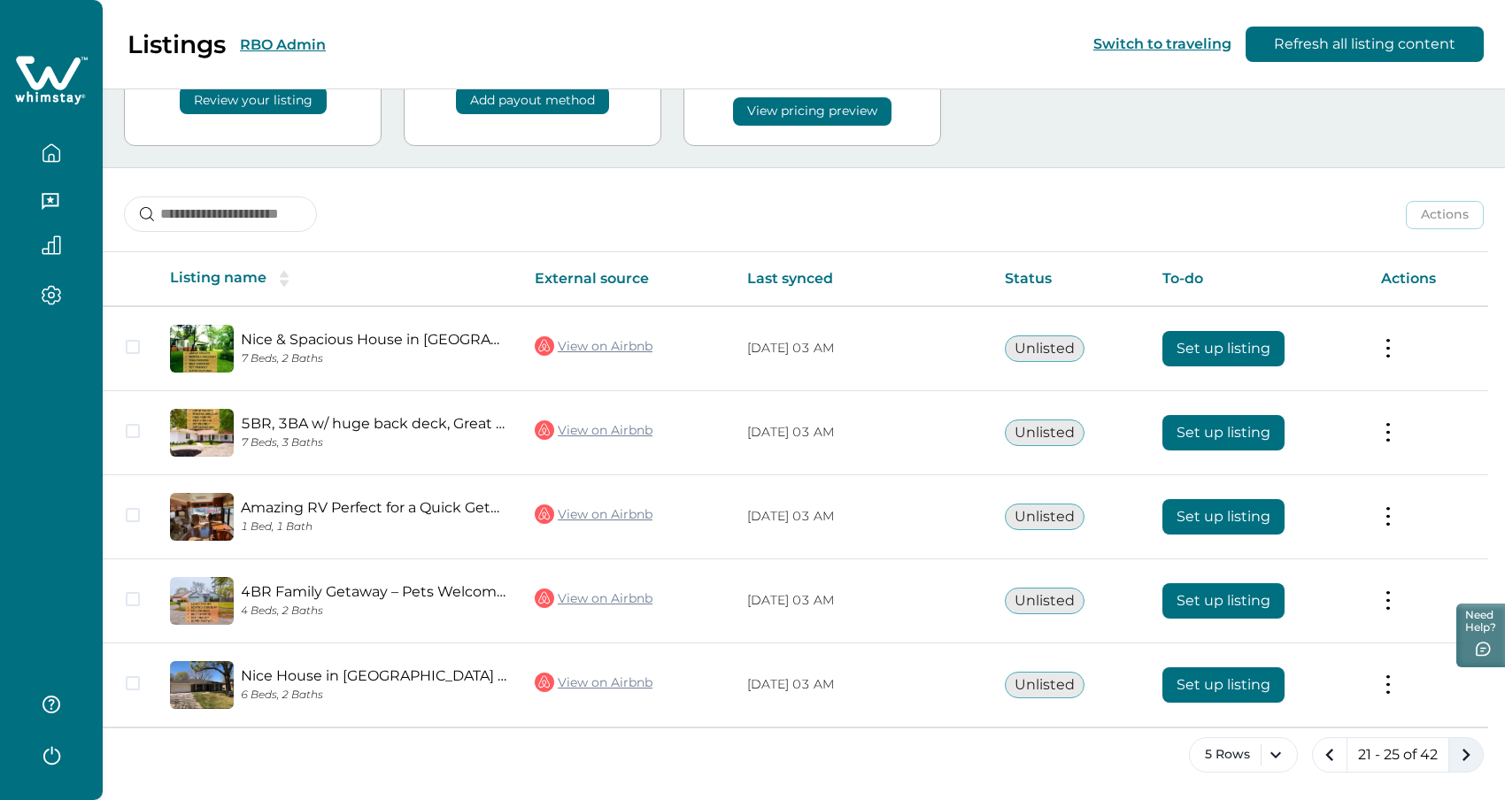
click at [1465, 754] on icon "next page" at bounding box center [1466, 755] width 25 height 25
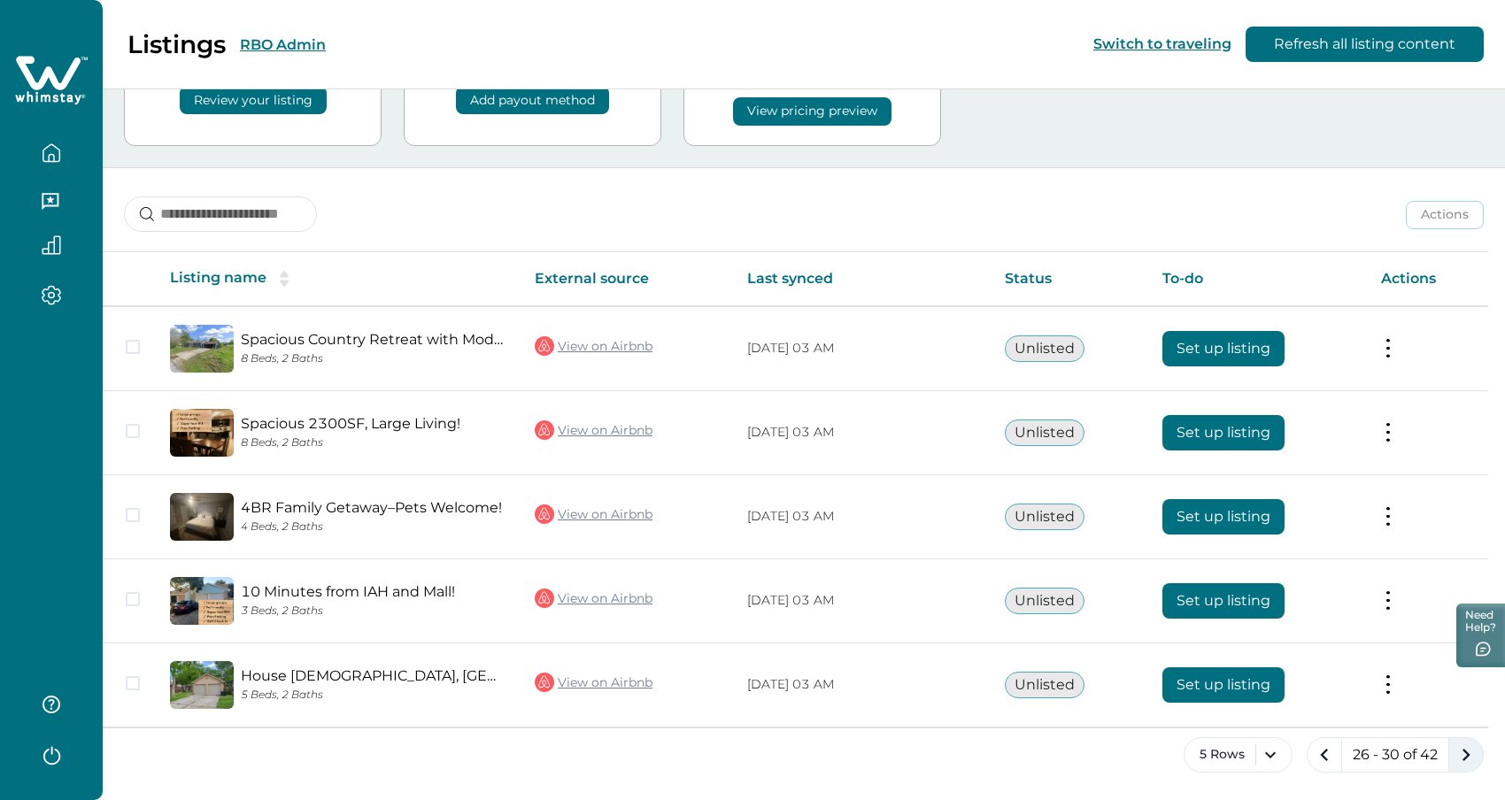
click at [1465, 754] on icon "next page" at bounding box center [1466, 755] width 25 height 25
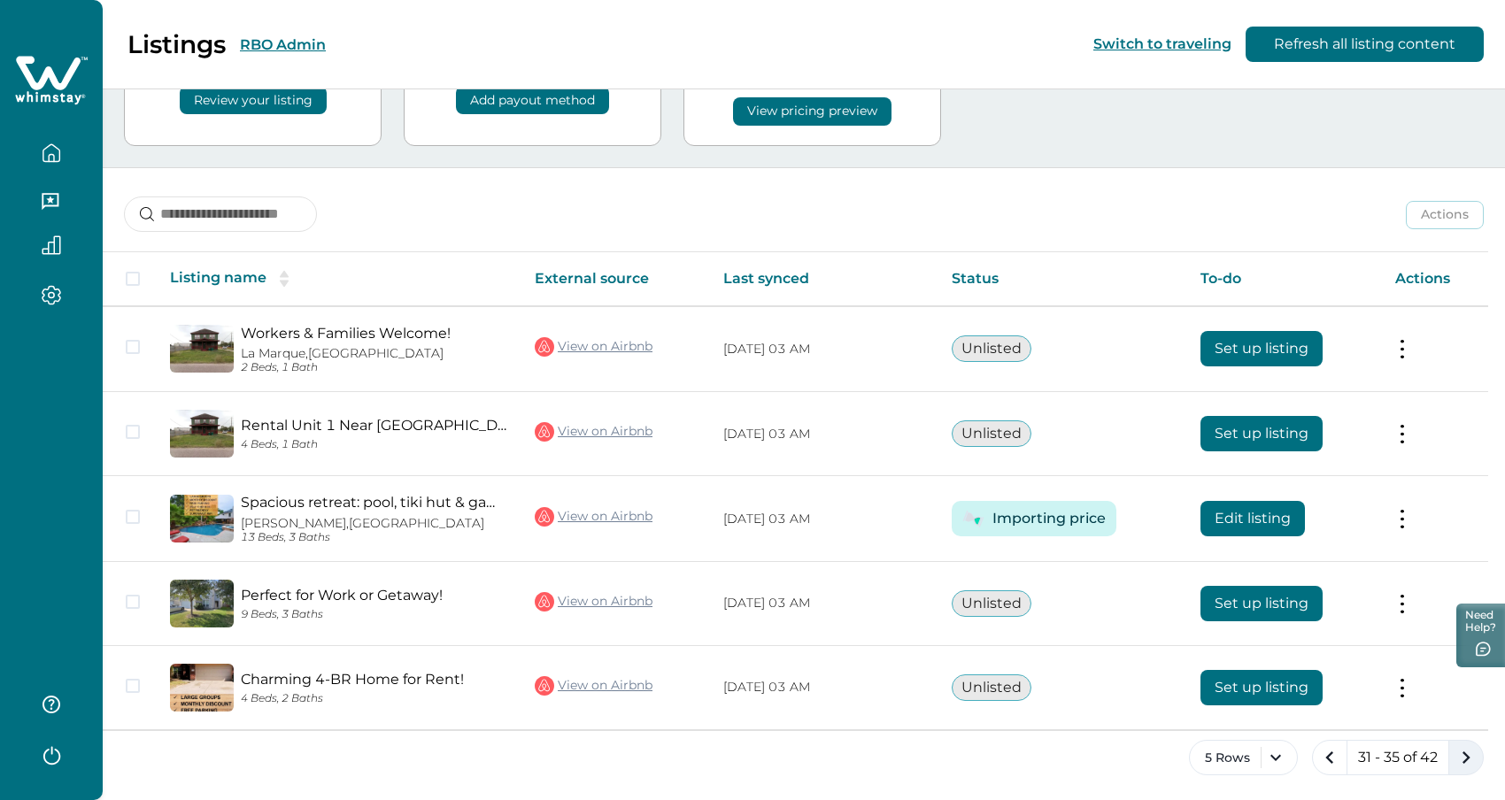
scroll to position [138, 0]
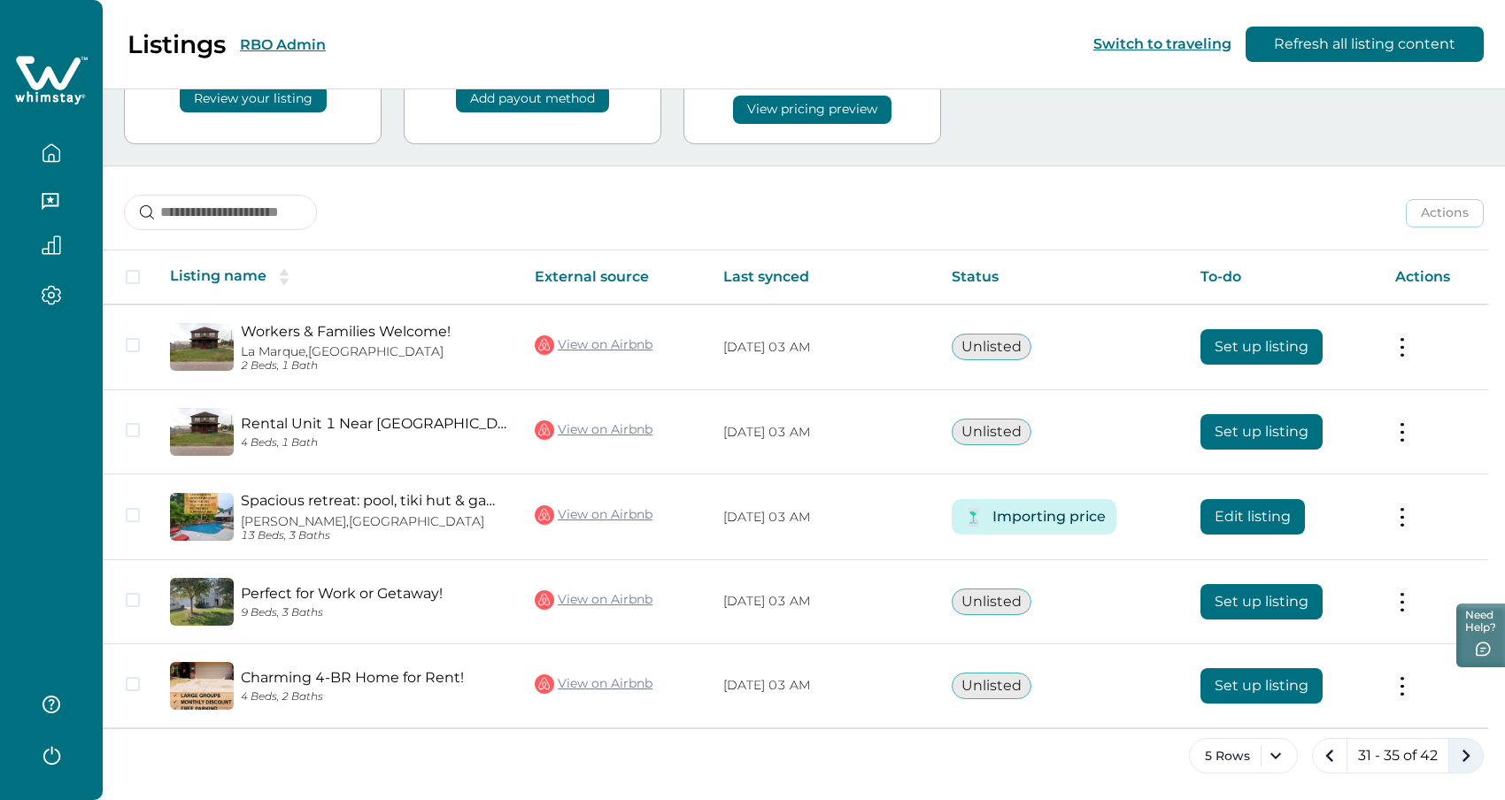
click at [1465, 754] on icon "next page" at bounding box center [1466, 756] width 25 height 25
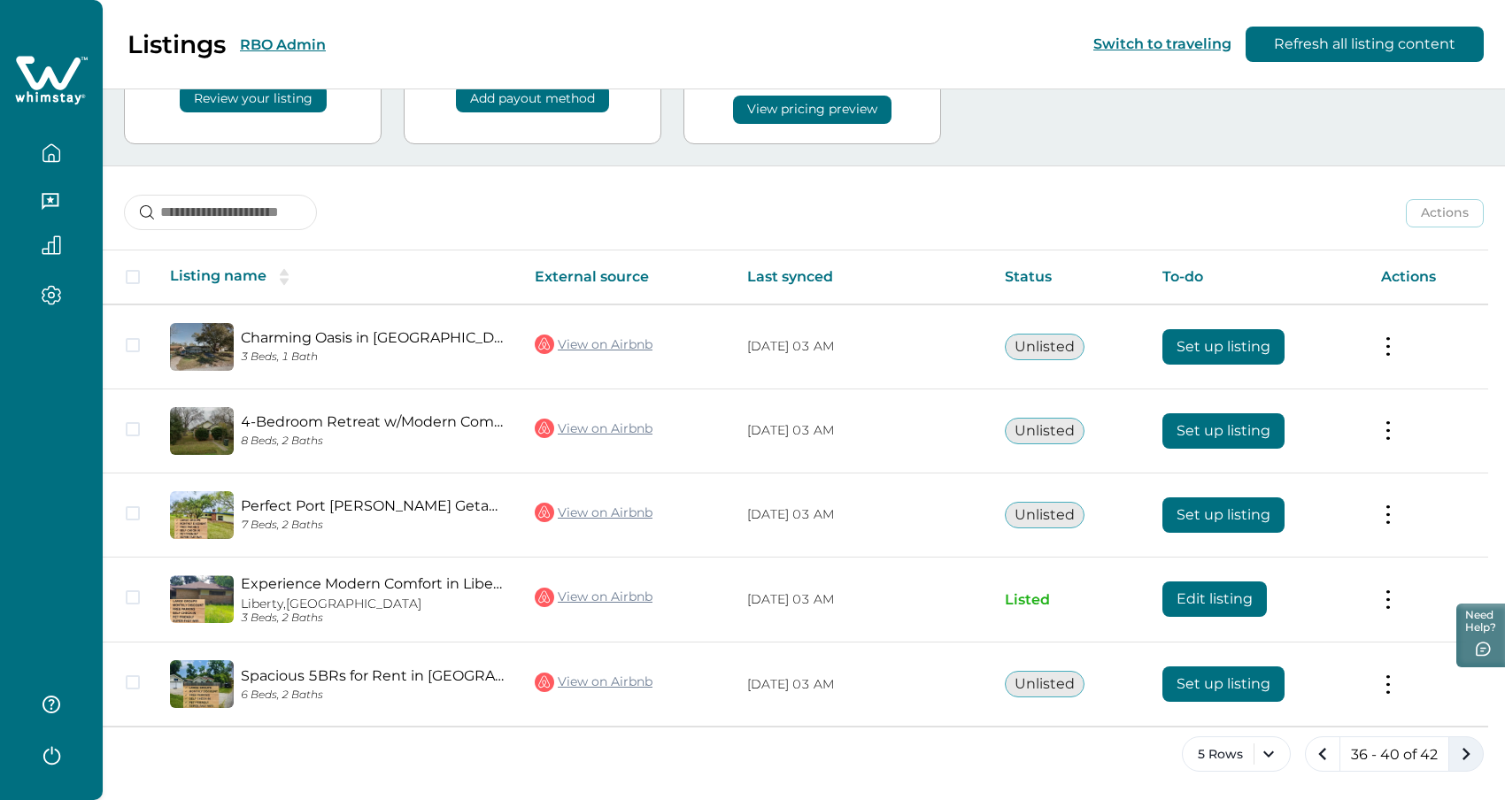
click at [1465, 754] on icon "next page" at bounding box center [1466, 754] width 25 height 25
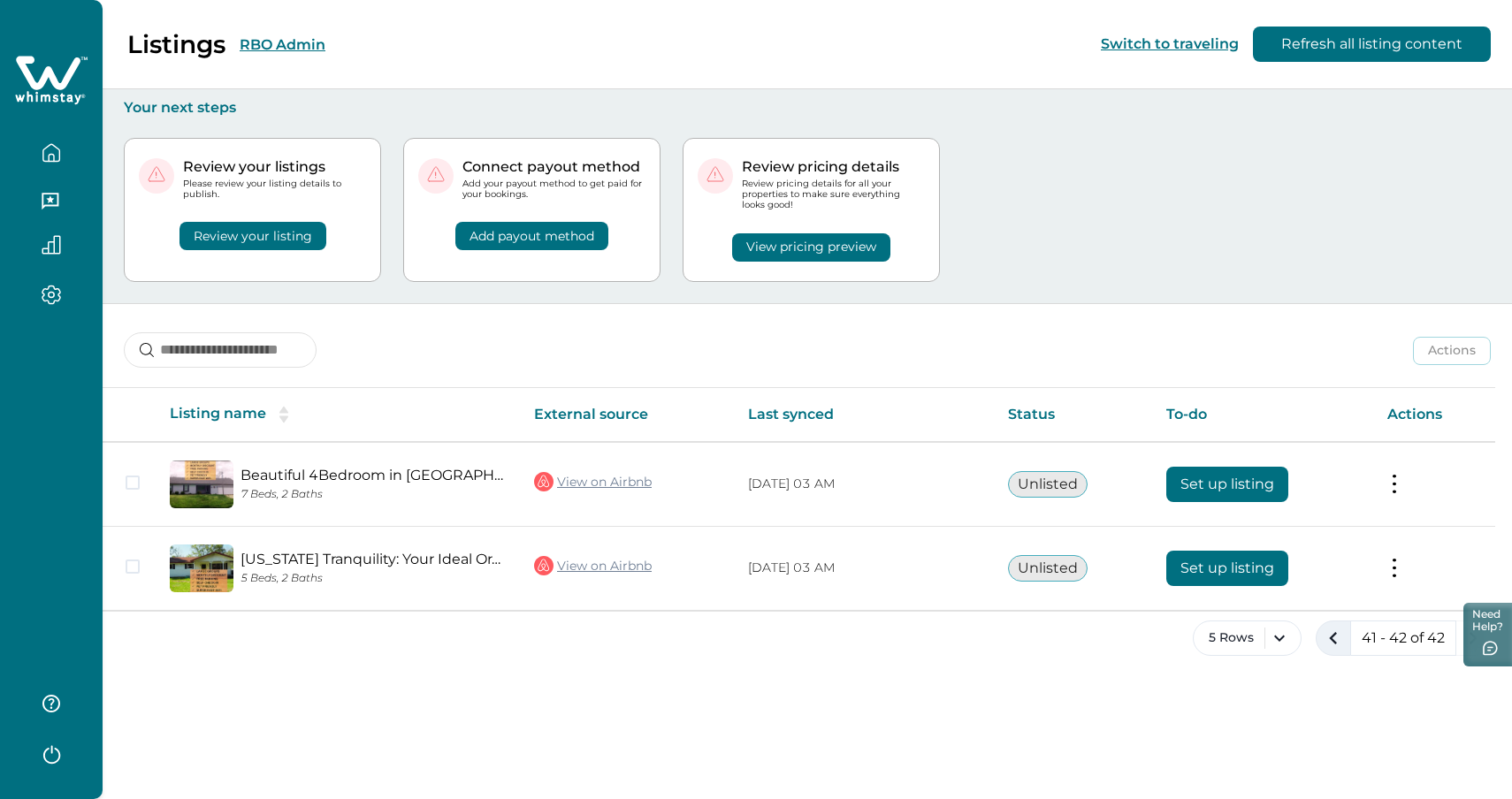
click at [1332, 644] on icon "previous page" at bounding box center [1333, 638] width 25 height 25
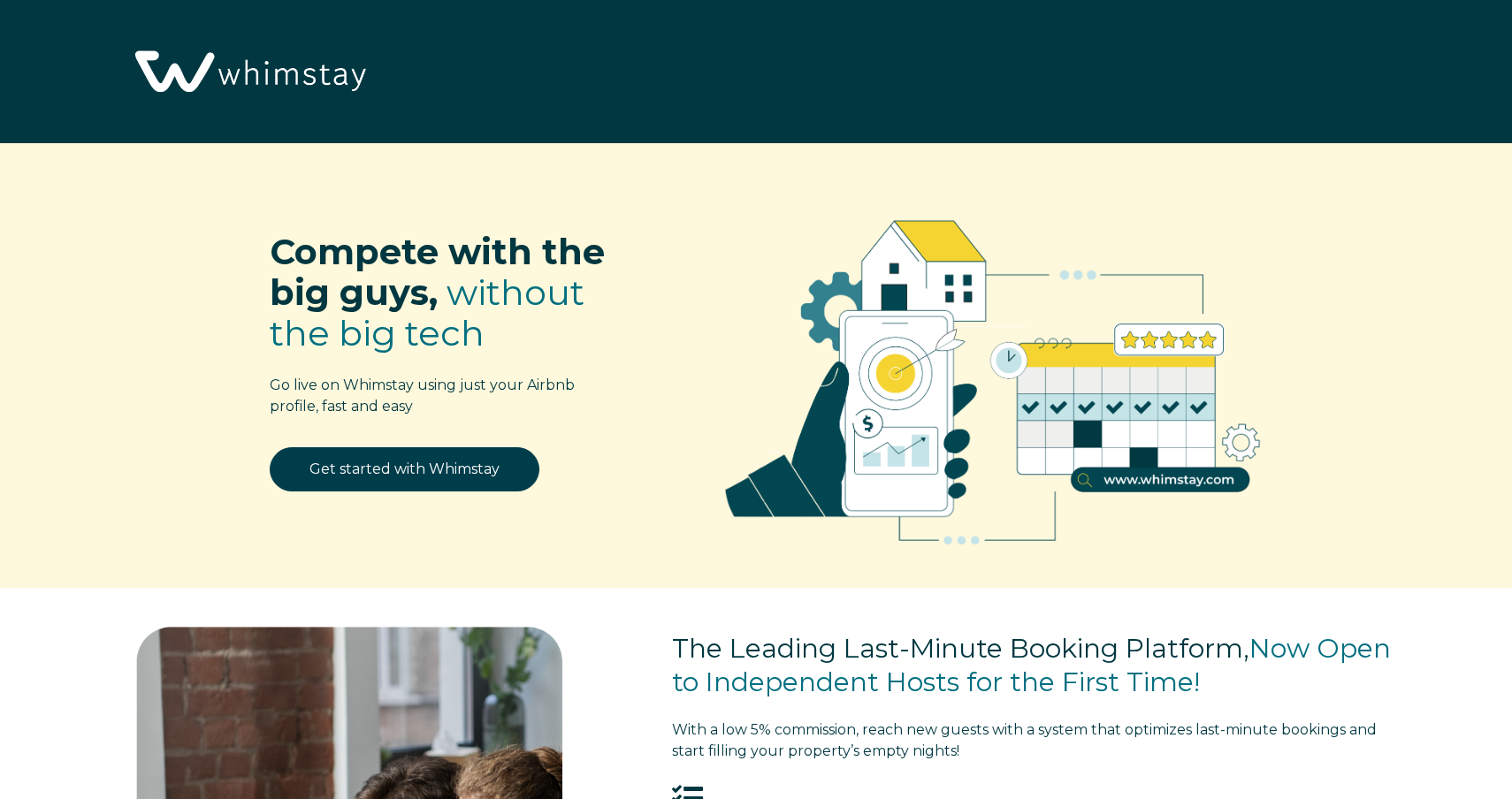
select select "US"
